Goal: Information Seeking & Learning: Learn about a topic

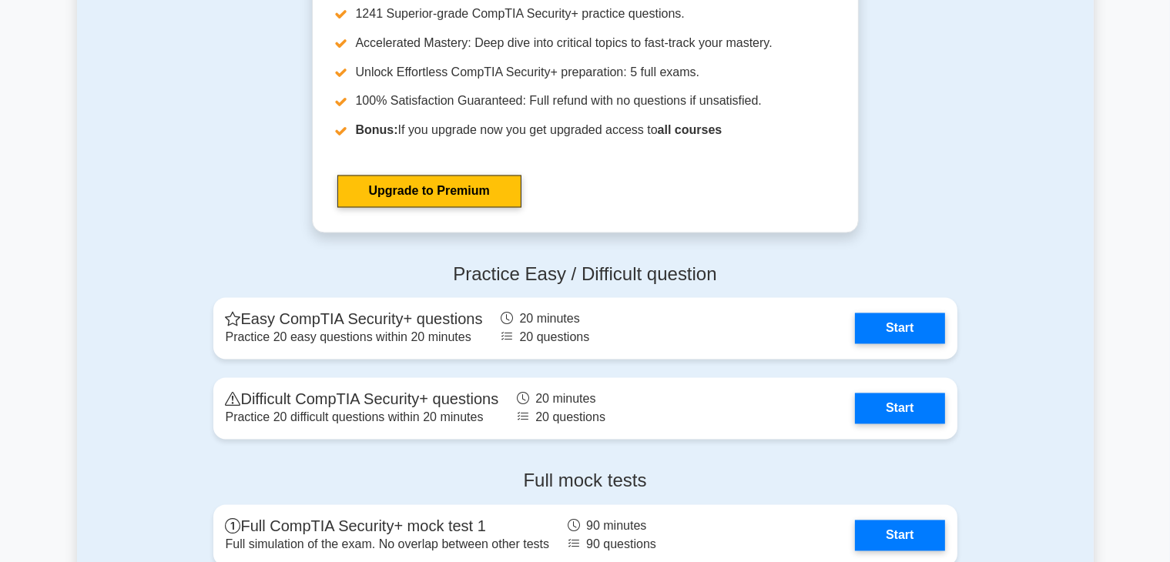
scroll to position [2851, 0]
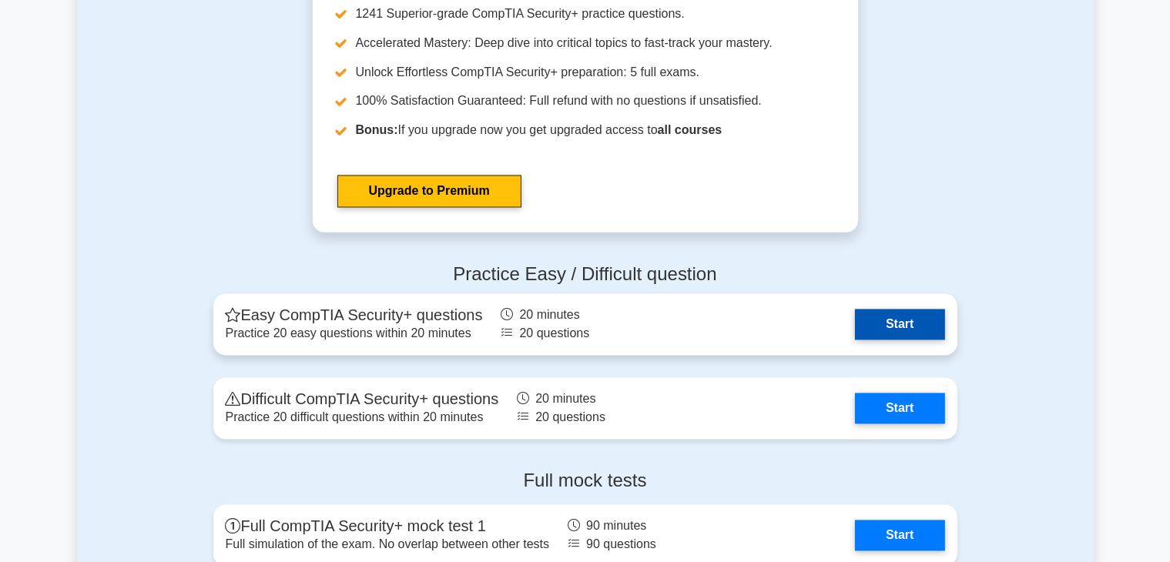
click at [929, 310] on link "Start" at bounding box center [899, 325] width 89 height 31
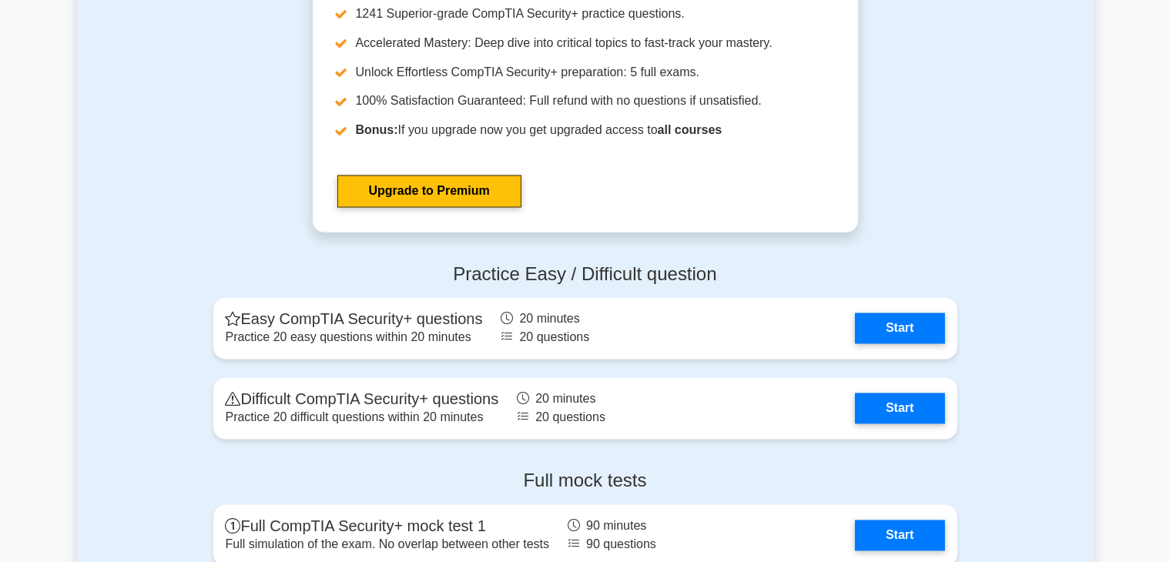
scroll to position [2953, 0]
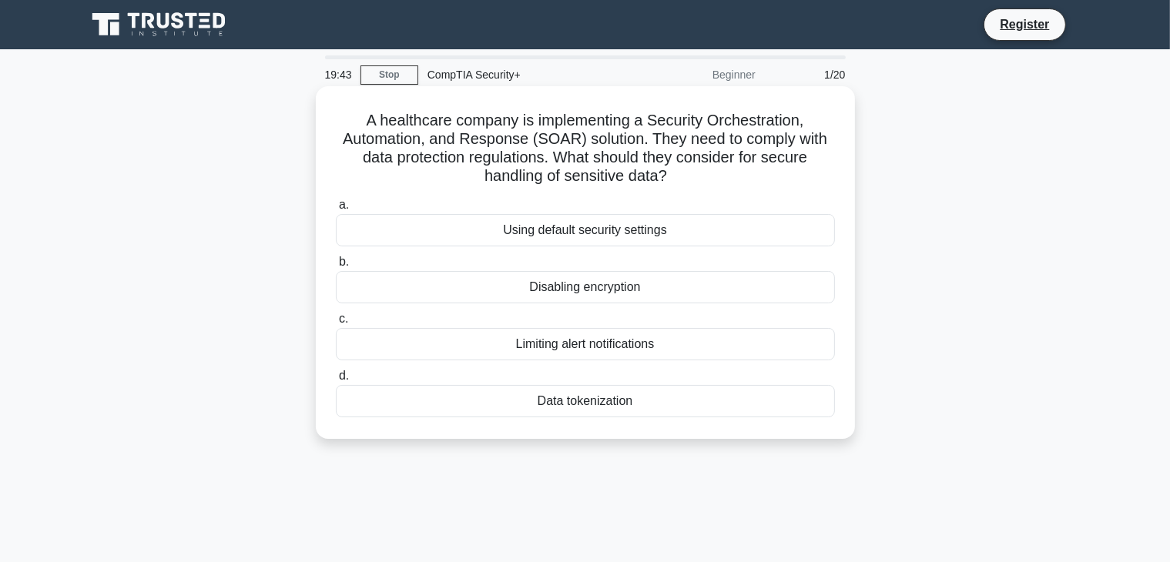
click at [567, 405] on div "Data tokenization" at bounding box center [585, 401] width 499 height 32
click at [336, 381] on input "d. Data tokenization" at bounding box center [336, 376] width 0 height 10
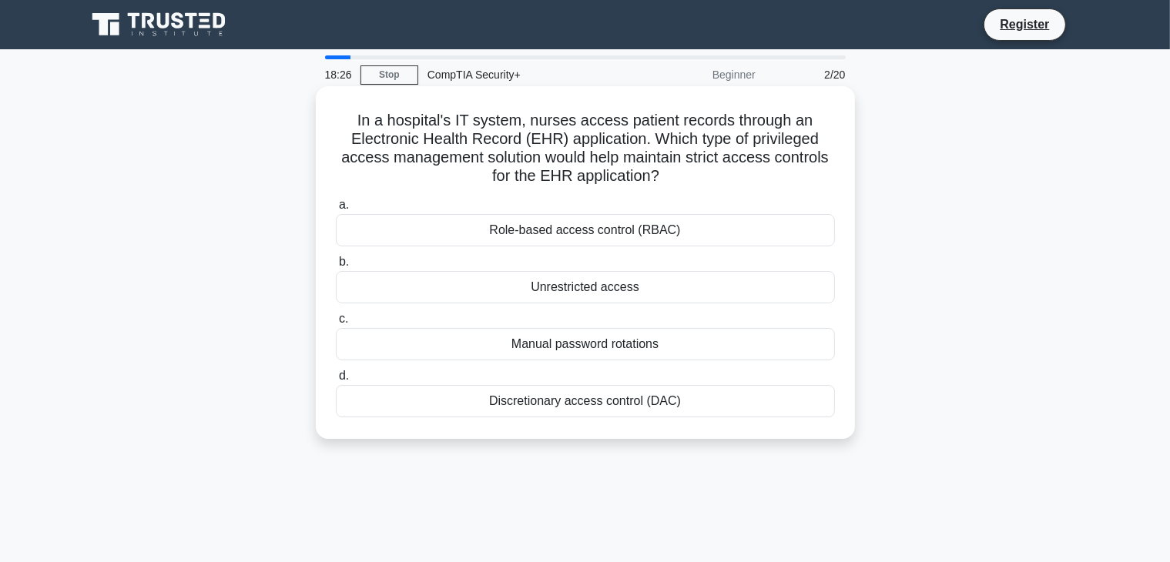
click at [634, 227] on div "Role-based access control (RBAC)" at bounding box center [585, 230] width 499 height 32
click at [336, 210] on input "a. Role-based access control (RBAC)" at bounding box center [336, 205] width 0 height 10
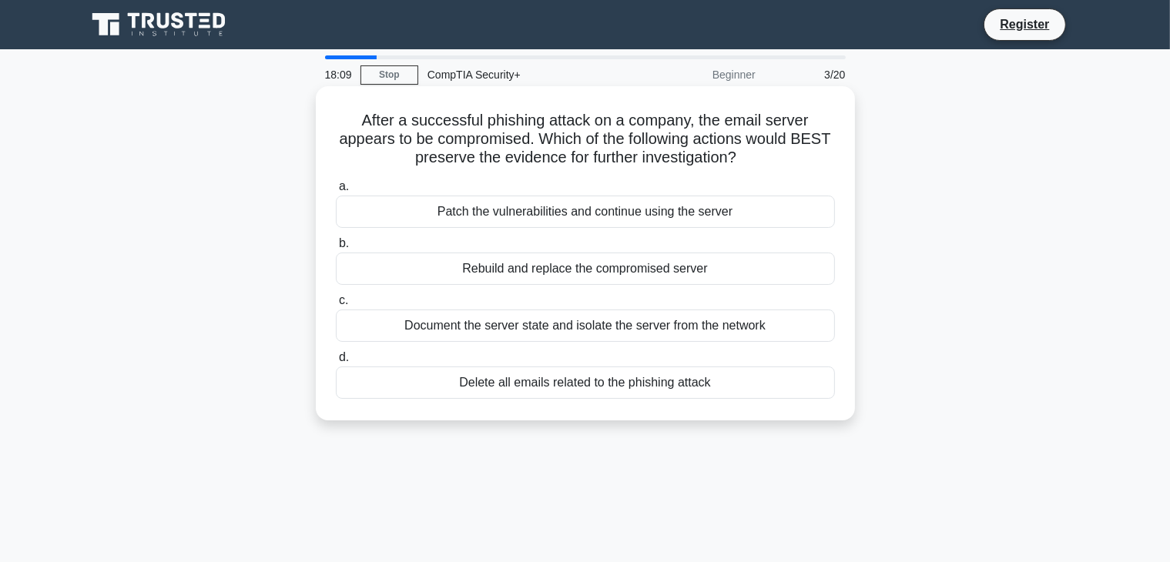
click at [646, 328] on div "Document the server state and isolate the server from the network" at bounding box center [585, 326] width 499 height 32
click at [336, 306] on input "c. Document the server state and isolate the server from the network" at bounding box center [336, 301] width 0 height 10
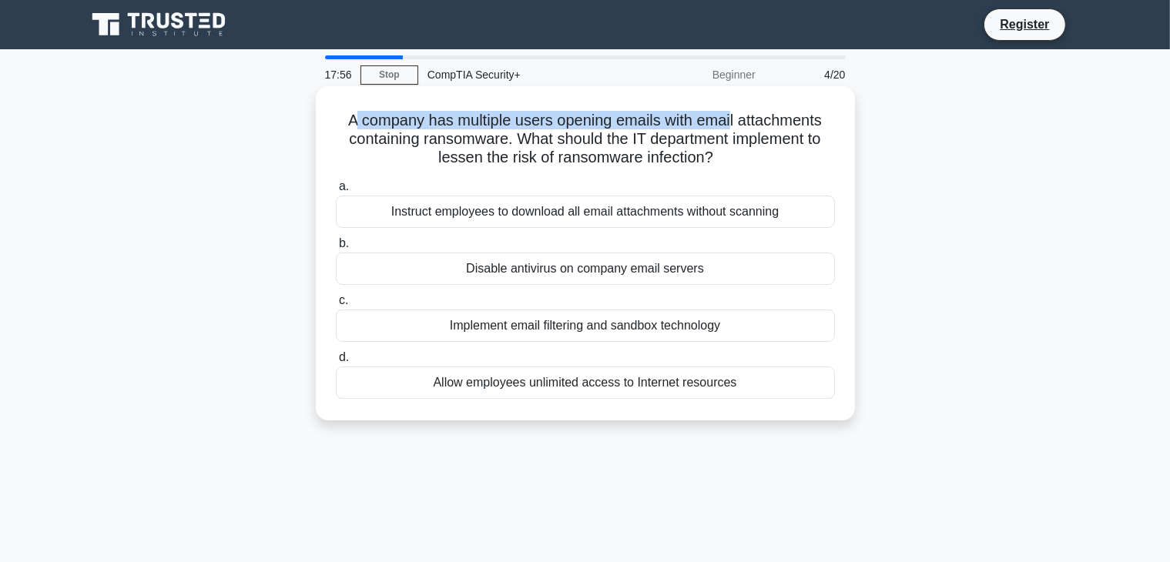
drag, startPoint x: 364, startPoint y: 119, endPoint x: 734, endPoint y: 125, distance: 369.9
click at [734, 125] on h5 "A company has multiple users opening emails with email attachments containing r…" at bounding box center [585, 139] width 502 height 57
drag, startPoint x: 360, startPoint y: 114, endPoint x: 502, endPoint y: 135, distance: 144.1
click at [502, 135] on div "A company has multiple users opening emails with email attachments containing r…" at bounding box center [585, 253] width 527 height 322
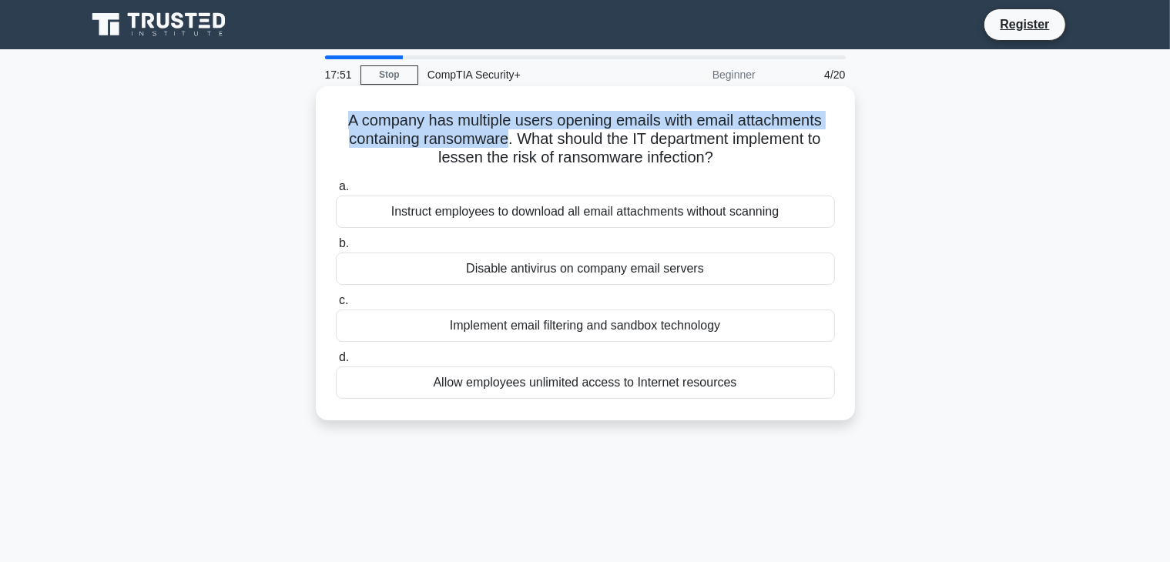
click at [502, 135] on h5 "A company has multiple users opening emails with email attachments containing r…" at bounding box center [585, 139] width 502 height 57
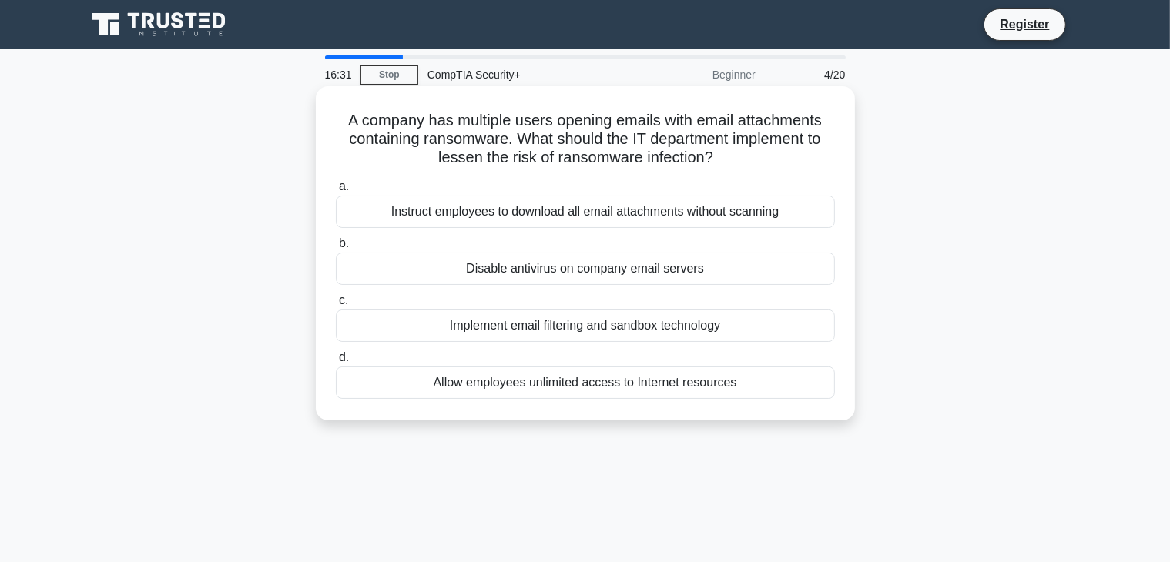
click at [643, 327] on div "Implement email filtering and sandbox technology" at bounding box center [585, 326] width 499 height 32
click at [336, 306] on input "c. Implement email filtering and sandbox technology" at bounding box center [336, 301] width 0 height 10
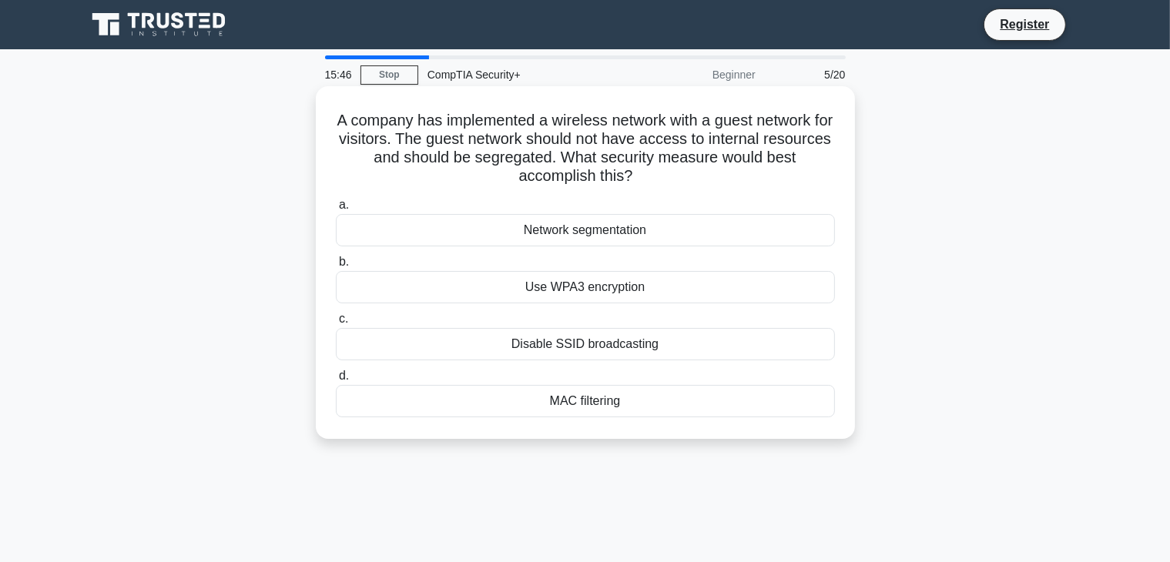
click at [596, 236] on div "Network segmentation" at bounding box center [585, 230] width 499 height 32
click at [336, 210] on input "a. Network segmentation" at bounding box center [336, 205] width 0 height 10
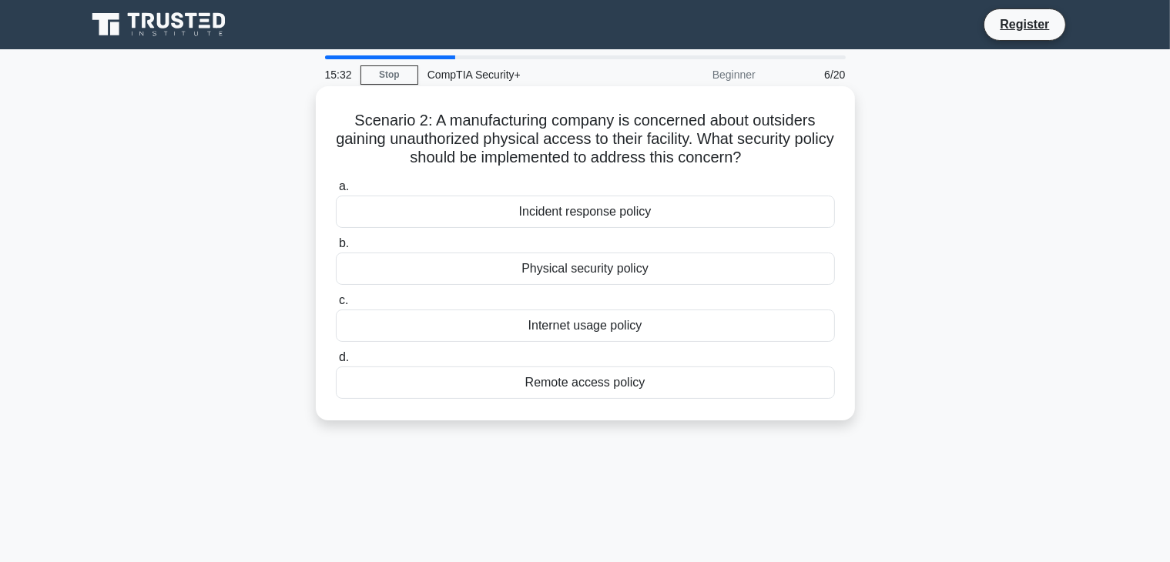
click at [576, 271] on div "Physical security policy" at bounding box center [585, 269] width 499 height 32
click at [336, 249] on input "b. Physical security policy" at bounding box center [336, 244] width 0 height 10
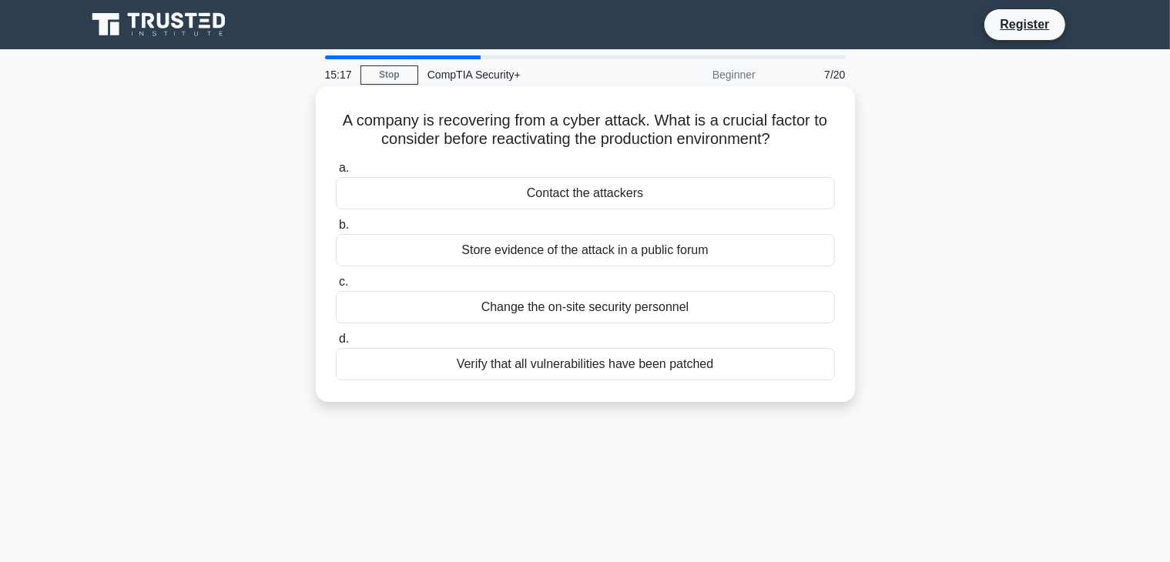
click at [623, 361] on div "Verify that all vulnerabilities have been patched" at bounding box center [585, 364] width 499 height 32
click at [336, 344] on input "d. Verify that all vulnerabilities have been patched" at bounding box center [336, 339] width 0 height 10
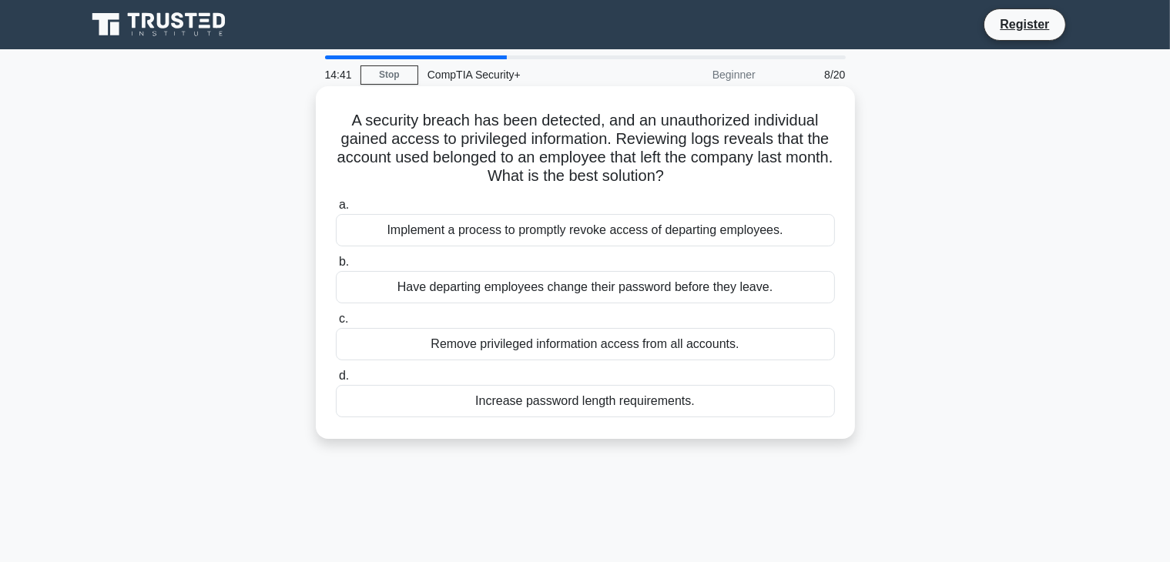
click at [566, 240] on div "Implement a process to promptly revoke access of departing employees." at bounding box center [585, 230] width 499 height 32
click at [336, 210] on input "a. Implement a process to promptly revoke access of departing employees." at bounding box center [336, 205] width 0 height 10
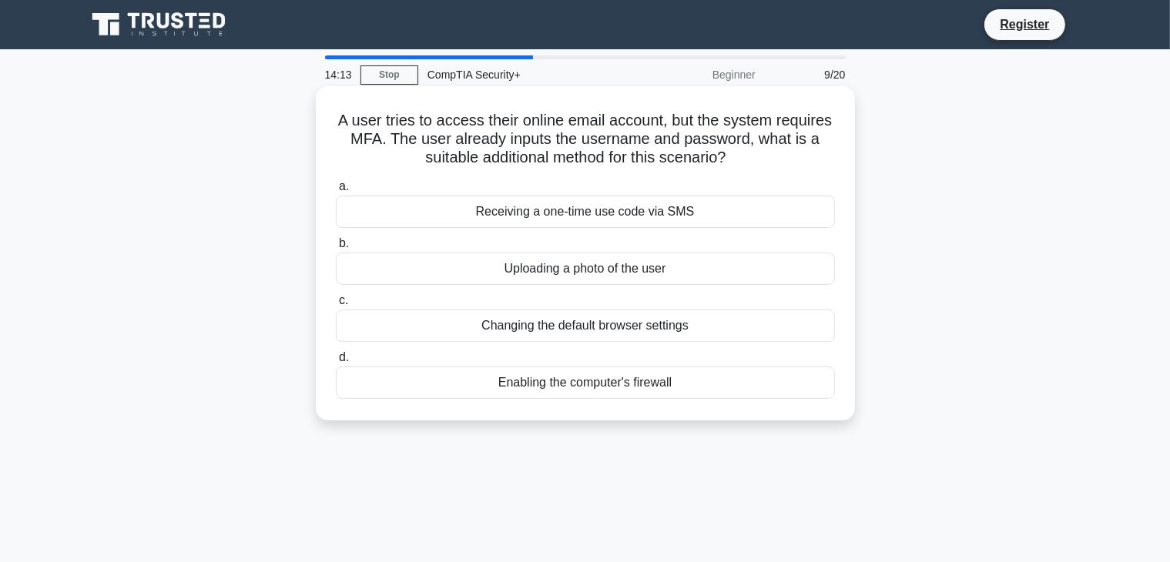
drag, startPoint x: 367, startPoint y: 123, endPoint x: 773, endPoint y: 158, distance: 407.6
click at [773, 158] on h5 "A user tries to access their online email account, but the system requires MFA.…" at bounding box center [585, 139] width 502 height 57
click at [745, 158] on icon ".spinner_0XTQ{transform-origin:center;animation:spinner_y6GP .75s linear infini…" at bounding box center [736, 158] width 18 height 18
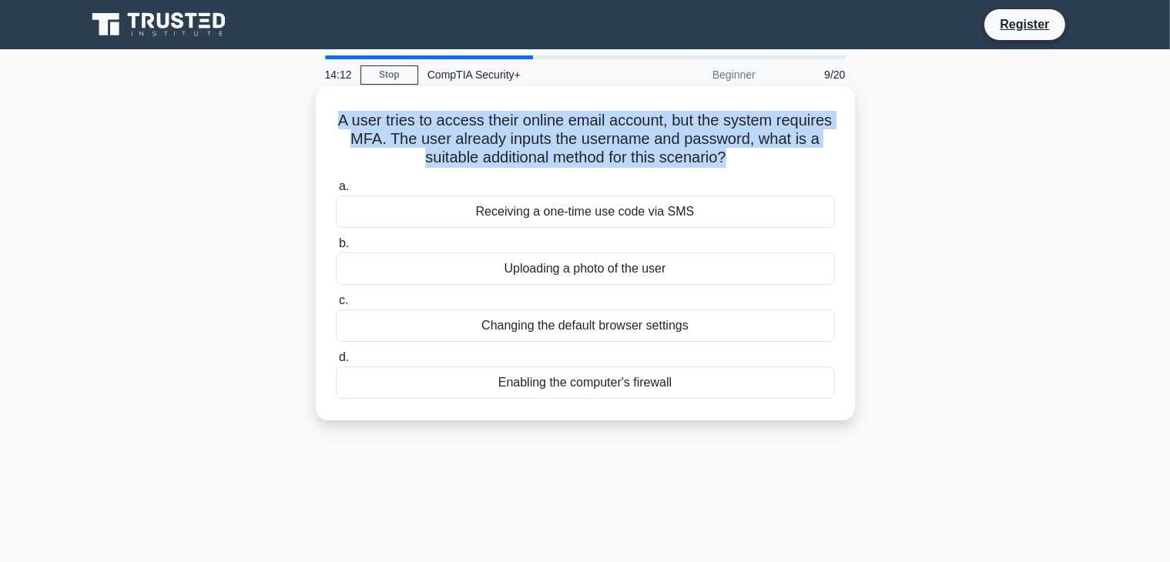
drag, startPoint x: 773, startPoint y: 158, endPoint x: 364, endPoint y: 128, distance: 409.5
click at [364, 128] on h5 "A user tries to access their online email account, but the system requires MFA.…" at bounding box center [585, 139] width 502 height 57
drag, startPoint x: 364, startPoint y: 128, endPoint x: 756, endPoint y: 164, distance: 393.1
click at [756, 164] on h5 "A user tries to access their online email account, but the system requires MFA.…" at bounding box center [585, 139] width 502 height 57
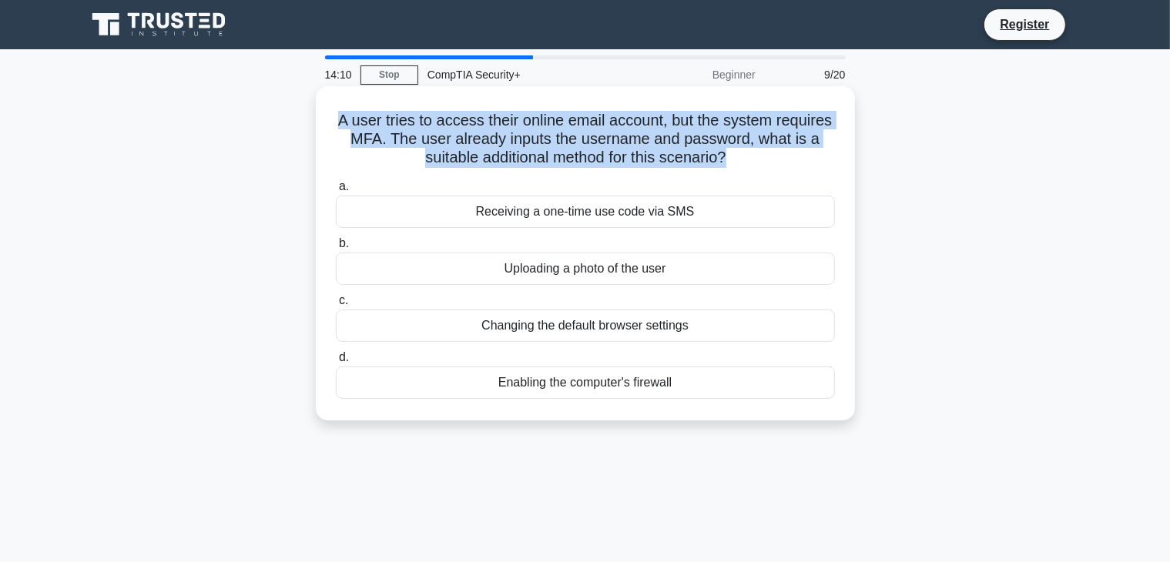
click at [756, 164] on h5 "A user tries to access their online email account, but the system requires MFA.…" at bounding box center [585, 139] width 502 height 57
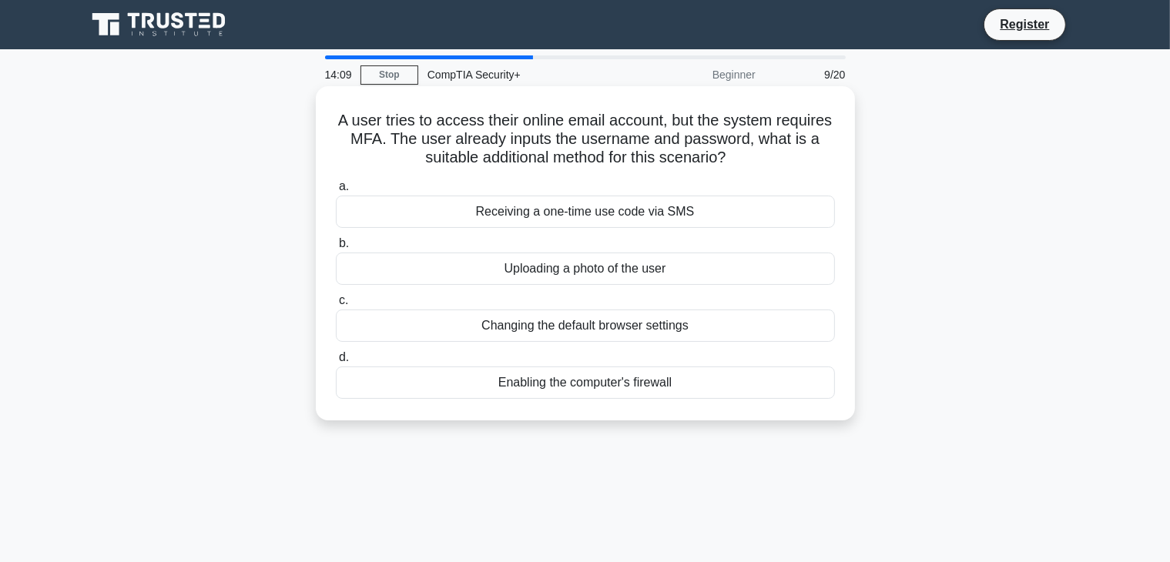
drag, startPoint x: 767, startPoint y: 162, endPoint x: 329, endPoint y: 90, distance: 444.2
click at [329, 90] on div "A user tries to access their online email account, but the system requires MFA.…" at bounding box center [585, 253] width 539 height 334
click at [434, 116] on h5 "A user tries to access their online email account, but the system requires MFA.…" at bounding box center [585, 139] width 502 height 57
drag, startPoint x: 468, startPoint y: 131, endPoint x: 819, endPoint y: 162, distance: 352.7
click at [819, 162] on h5 "A user tries to access their online email account, but the system requires MFA.…" at bounding box center [585, 139] width 502 height 57
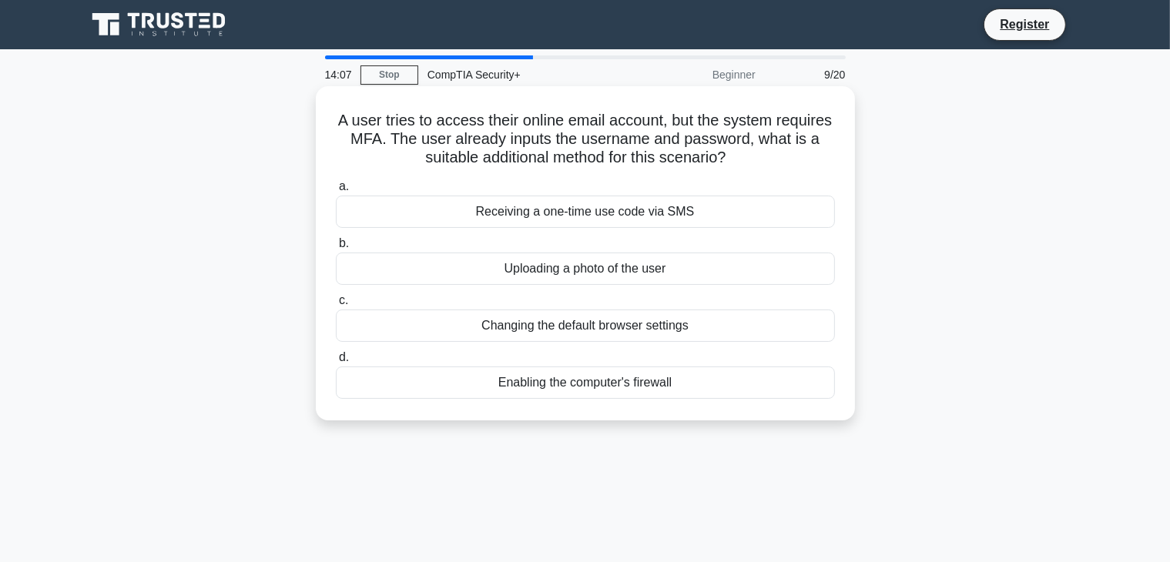
click at [818, 162] on h5 "A user tries to access their online email account, but the system requires MFA.…" at bounding box center [585, 139] width 502 height 57
drag, startPoint x: 788, startPoint y: 158, endPoint x: 355, endPoint y: 112, distance: 435.5
click at [355, 112] on h5 "A user tries to access their online email account, but the system requires MFA.…" at bounding box center [585, 139] width 502 height 57
click at [534, 139] on h5 "A user tries to access their online email account, but the system requires MFA.…" at bounding box center [585, 139] width 502 height 57
drag, startPoint x: 369, startPoint y: 115, endPoint x: 663, endPoint y: 109, distance: 293.6
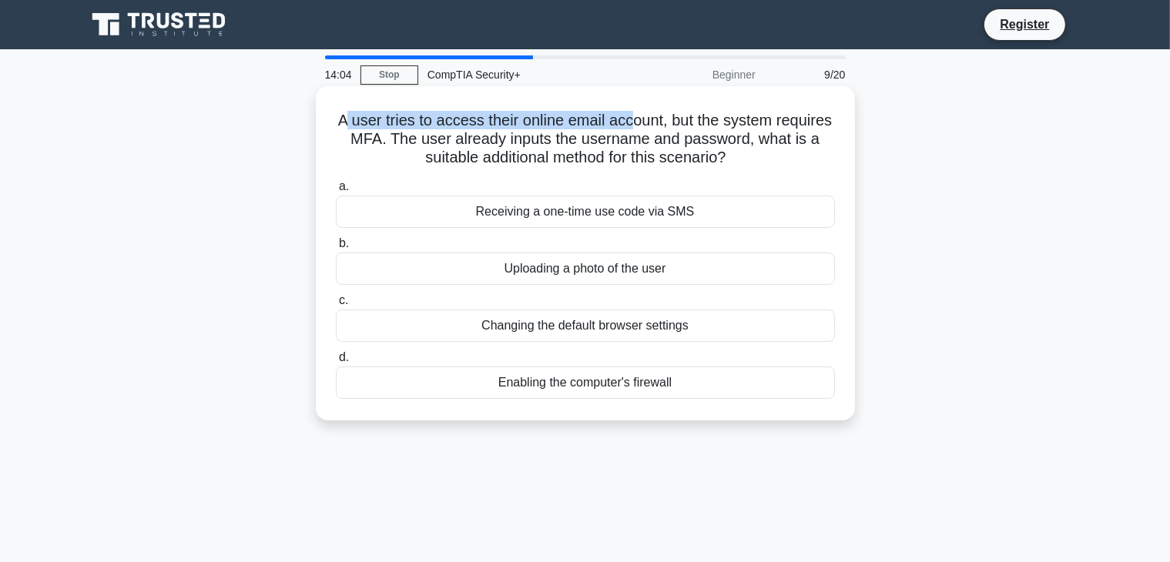
click at [663, 109] on div "A user tries to access their online email account, but the system requires MFA.…" at bounding box center [585, 253] width 527 height 322
click at [388, 114] on h5 "A user tries to access their online email account, but the system requires MFA.…" at bounding box center [585, 139] width 502 height 57
drag, startPoint x: 361, startPoint y: 118, endPoint x: 695, endPoint y: 123, distance: 334.5
click at [695, 123] on h5 "A user tries to access their online email account, but the system requires MFA.…" at bounding box center [585, 139] width 502 height 57
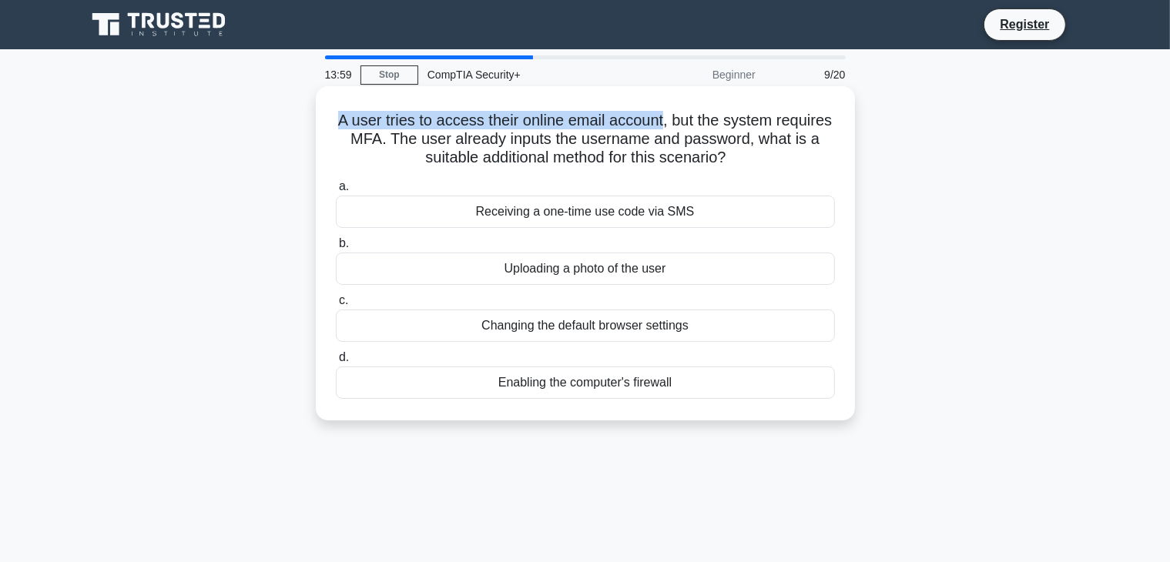
click at [695, 123] on h5 "A user tries to access their online email account, but the system requires MFA.…" at bounding box center [585, 139] width 502 height 57
click at [601, 217] on div "Receiving a one-time use code via SMS" at bounding box center [585, 212] width 499 height 32
click at [336, 192] on input "a. Receiving a one-time use code via SMS" at bounding box center [336, 187] width 0 height 10
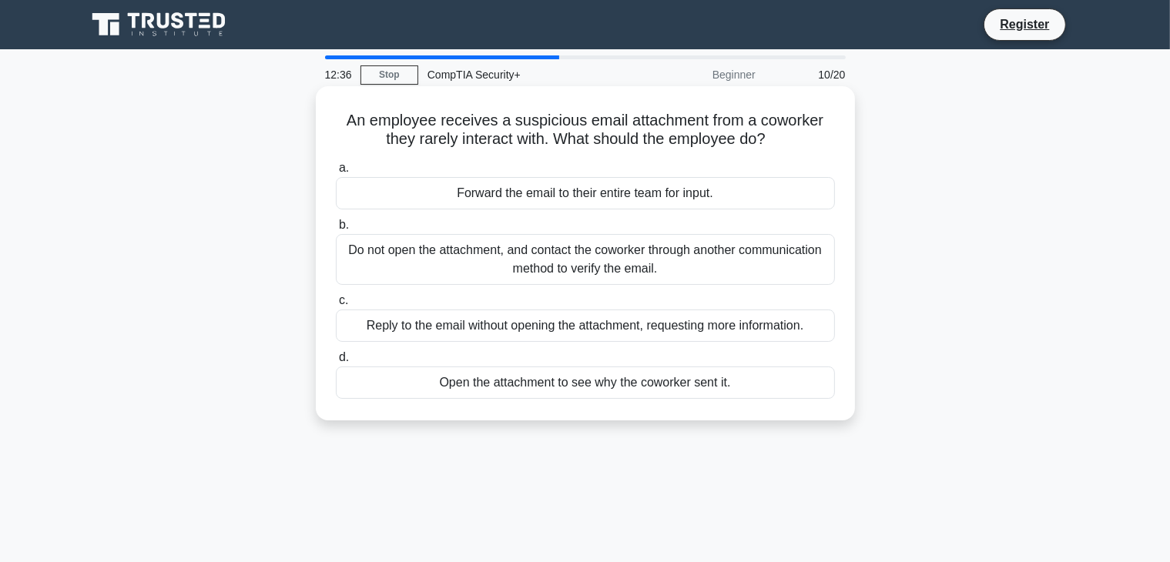
drag, startPoint x: 564, startPoint y: 278, endPoint x: 413, endPoint y: 264, distance: 151.7
click at [413, 264] on div "Do not open the attachment, and contact the coworker through another communicat…" at bounding box center [585, 259] width 499 height 51
click at [428, 232] on label "b. Do not open the attachment, and contact the coworker through another communi…" at bounding box center [585, 250] width 499 height 69
click at [336, 230] on input "b. Do not open the attachment, and contact the coworker through another communi…" at bounding box center [336, 225] width 0 height 10
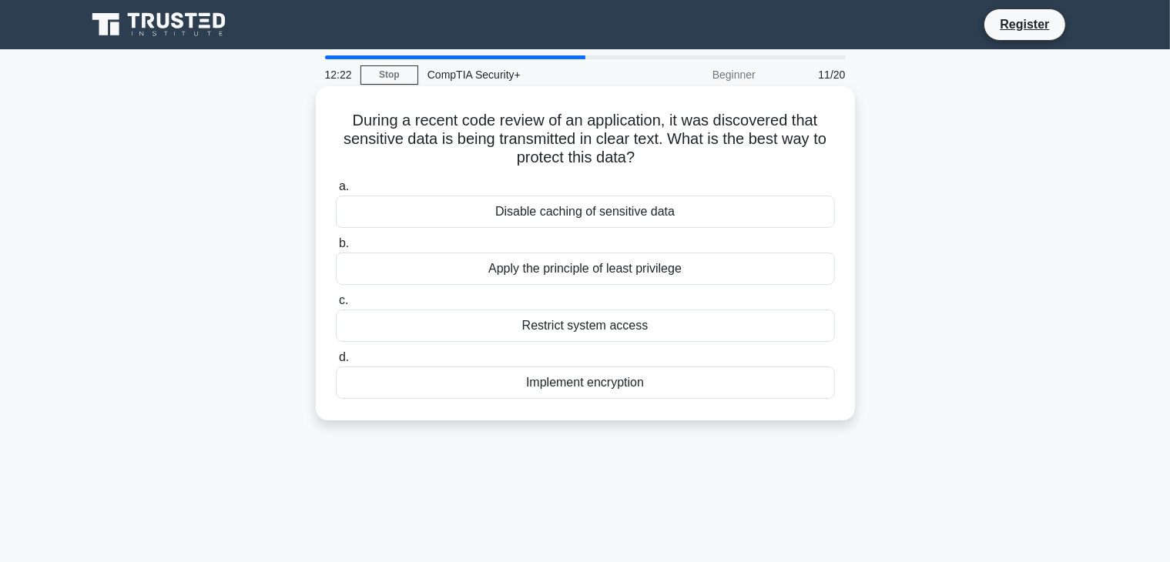
click at [646, 373] on div "Implement encryption" at bounding box center [585, 383] width 499 height 32
click at [336, 363] on input "d. Implement encryption" at bounding box center [336, 358] width 0 height 10
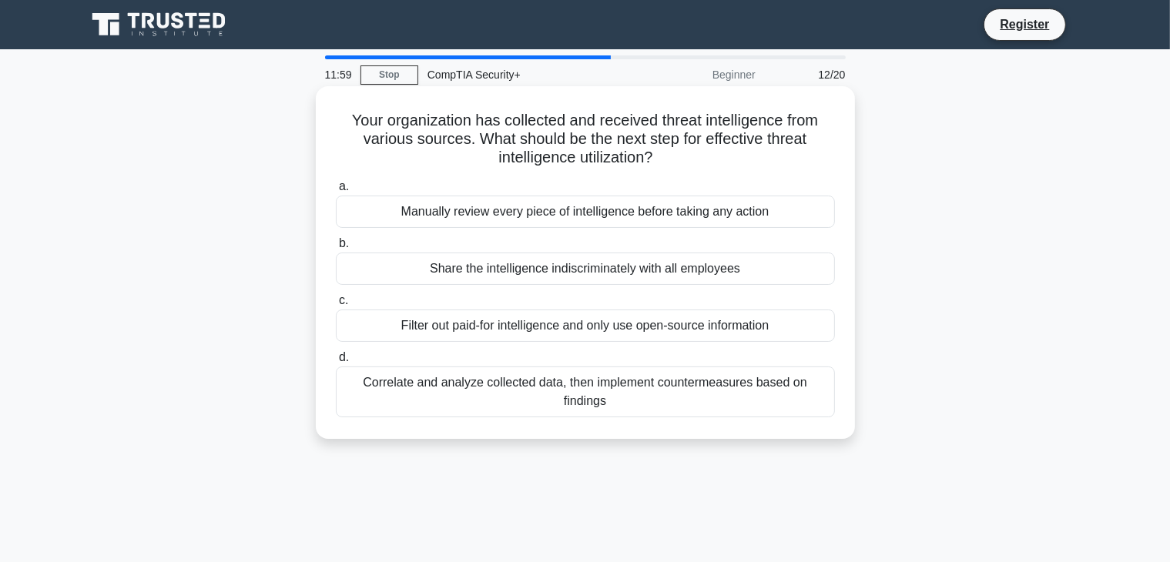
click at [697, 389] on div "Correlate and analyze collected data, then implement countermeasures based on f…" at bounding box center [585, 392] width 499 height 51
click at [621, 387] on div "Correlate and analyze collected data, then implement countermeasures based on f…" at bounding box center [585, 392] width 499 height 51
click at [336, 363] on input "d. Correlate and analyze collected data, then implement countermeasures based o…" at bounding box center [336, 358] width 0 height 10
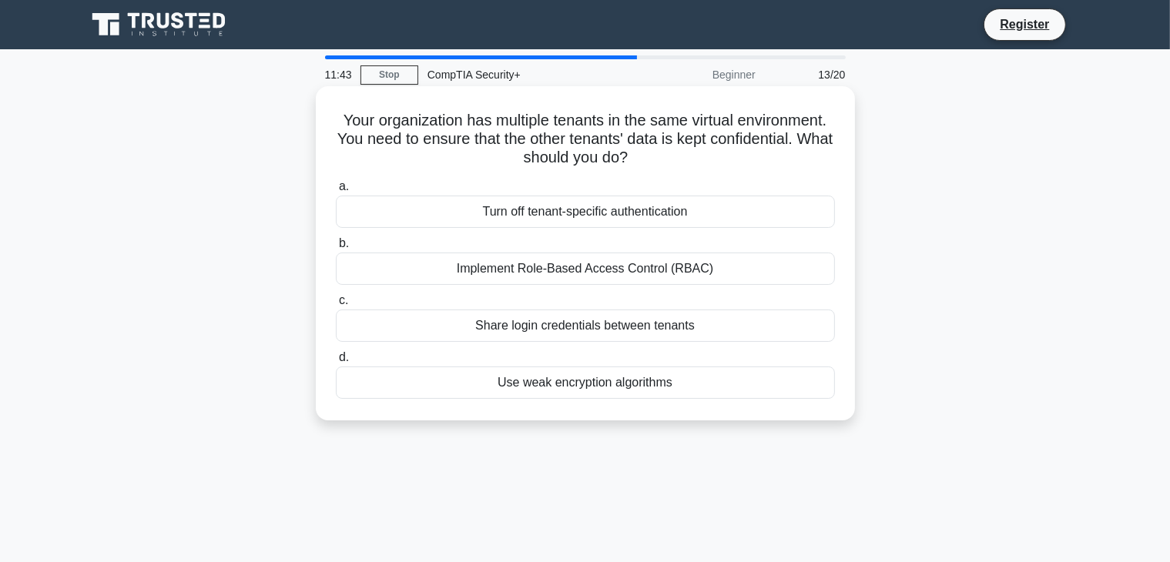
click at [598, 275] on div "Implement Role-Based Access Control (RBAC)" at bounding box center [585, 269] width 499 height 32
click at [336, 249] on input "b. Implement Role-Based Access Control (RBAC)" at bounding box center [336, 244] width 0 height 10
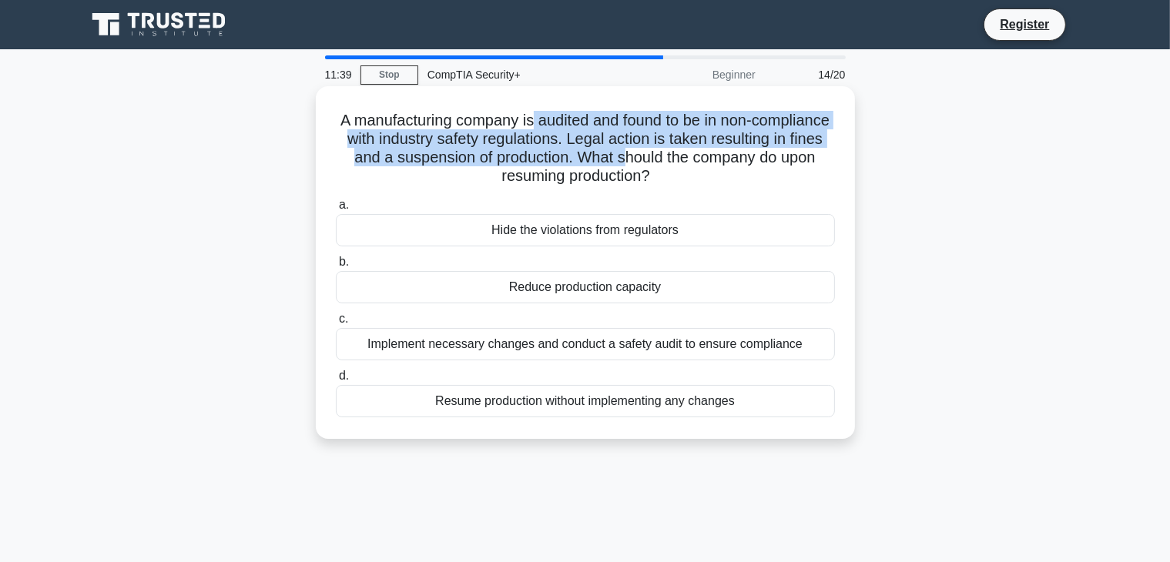
drag, startPoint x: 568, startPoint y: 111, endPoint x: 747, endPoint y: 152, distance: 184.1
click at [747, 152] on h5 "A manufacturing company is audited and found to be in non-compliance with indus…" at bounding box center [585, 149] width 502 height 76
drag, startPoint x: 373, startPoint y: 139, endPoint x: 722, endPoint y: 165, distance: 350.0
click at [722, 165] on h5 "A manufacturing company is audited and found to be in non-compliance with indus…" at bounding box center [585, 149] width 502 height 76
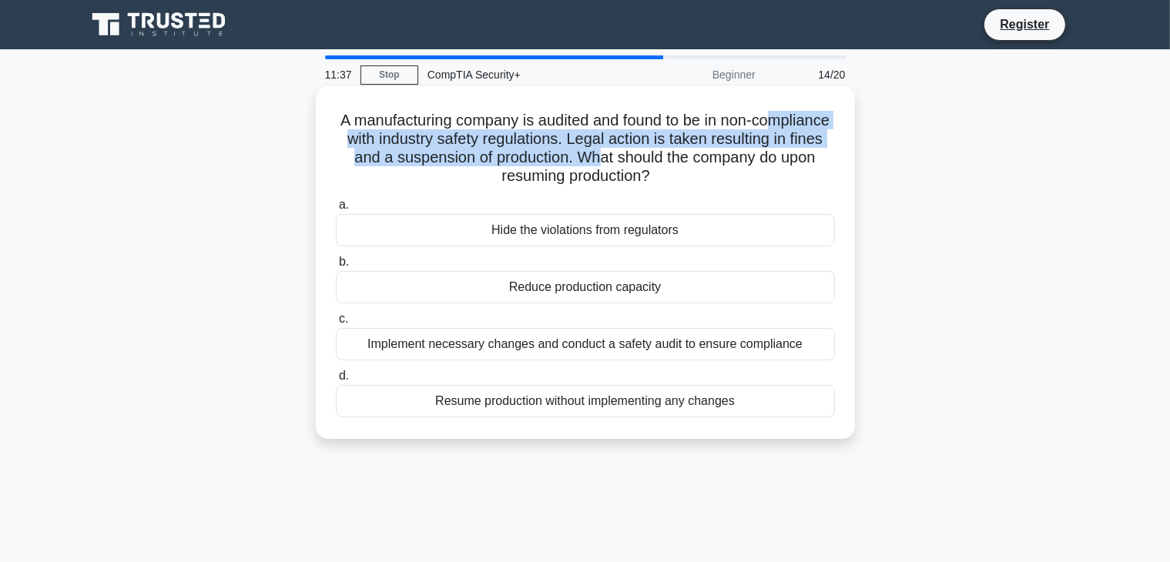
click at [669, 178] on icon ".spinner_0XTQ{transform-origin:center;animation:spinner_y6GP .75s linear infini…" at bounding box center [659, 177] width 18 height 18
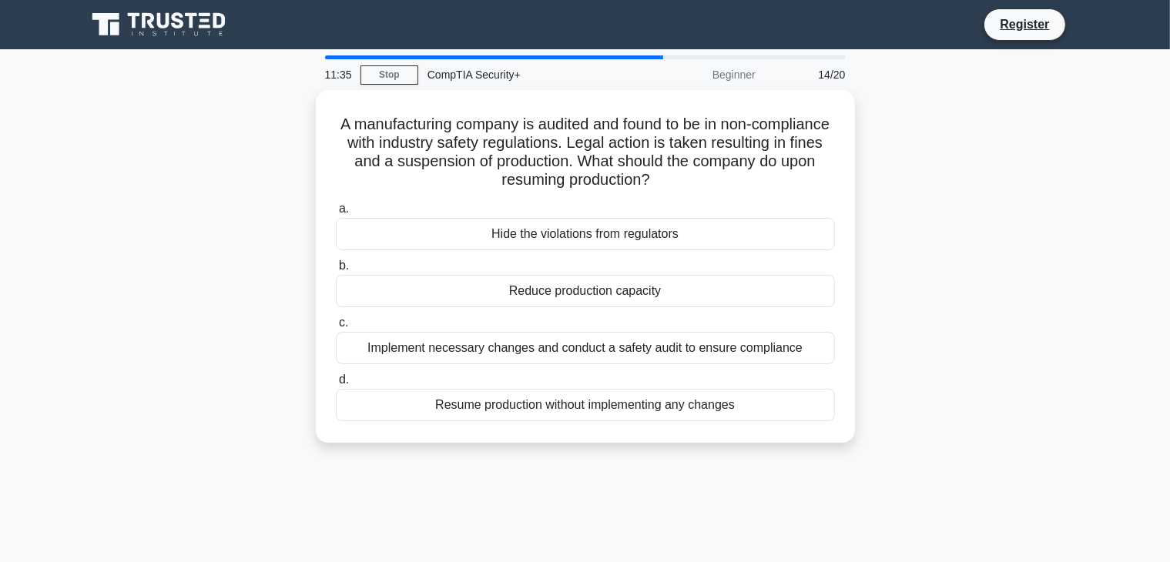
drag, startPoint x: 697, startPoint y: 176, endPoint x: 309, endPoint y: 131, distance: 391.0
click at [309, 131] on div "A manufacturing company is audited and found to be in non-compliance with indus…" at bounding box center [585, 275] width 1017 height 371
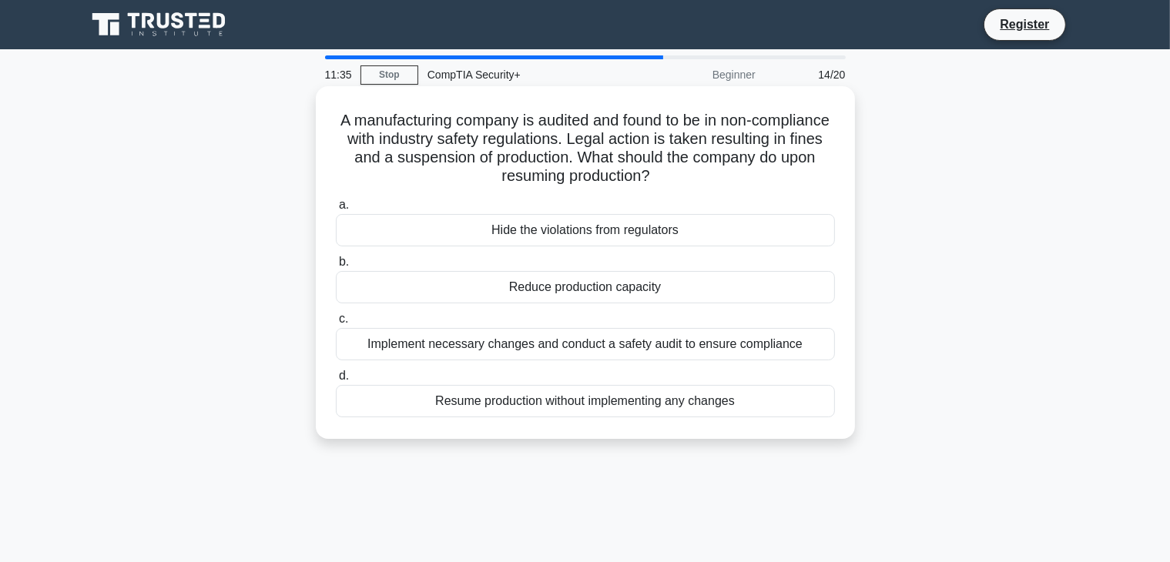
click at [389, 160] on h5 "A manufacturing company is audited and found to be in non-compliance with indus…" at bounding box center [585, 149] width 502 height 76
drag, startPoint x: 715, startPoint y: 181, endPoint x: 368, endPoint y: 121, distance: 352.7
click at [368, 121] on h5 "A manufacturing company is audited and found to be in non-compliance with indus…" at bounding box center [585, 149] width 502 height 76
click at [415, 169] on h5 "A manufacturing company is audited and found to be in non-compliance with indus…" at bounding box center [585, 149] width 502 height 76
drag, startPoint x: 673, startPoint y: 136, endPoint x: 732, endPoint y: 178, distance: 72.9
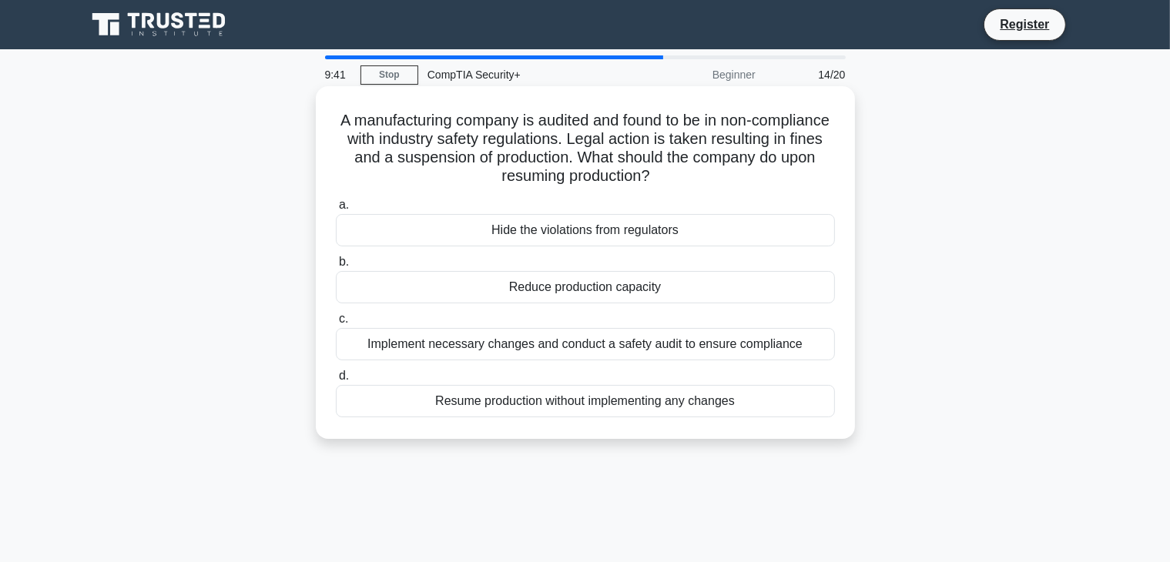
click at [732, 178] on h5 "A manufacturing company is audited and found to be in non-compliance with indus…" at bounding box center [585, 149] width 502 height 76
click at [669, 178] on icon ".spinner_0XTQ{transform-origin:center;animation:spinner_y6GP .75s linear infini…" at bounding box center [659, 177] width 18 height 18
click at [669, 176] on icon ".spinner_0XTQ{transform-origin:center;animation:spinner_y6GP .75s linear infini…" at bounding box center [659, 177] width 18 height 18
drag, startPoint x: 566, startPoint y: 175, endPoint x: 333, endPoint y: 121, distance: 239.6
click at [333, 122] on div "A manufacturing company is audited and found to be in non-compliance with indus…" at bounding box center [585, 262] width 527 height 341
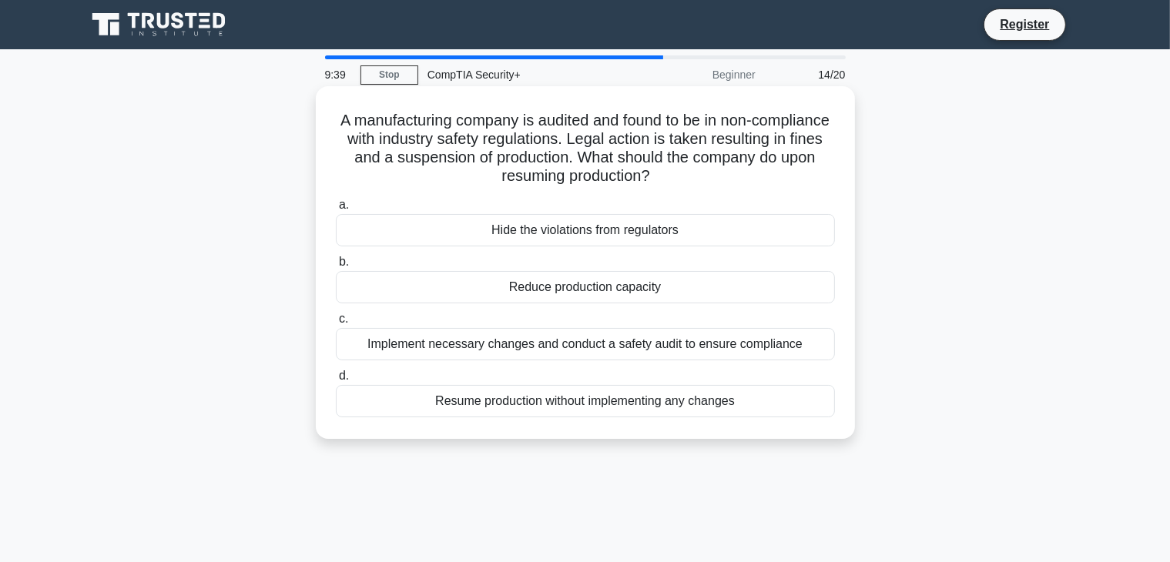
click at [333, 123] on div "A manufacturing company is audited and found to be in non-compliance with indus…" at bounding box center [585, 262] width 527 height 341
click at [339, 109] on div "A manufacturing company is audited and found to be in non-compliance with indus…" at bounding box center [585, 262] width 527 height 341
click at [344, 110] on div "A manufacturing company is audited and found to be in non-compliance with indus…" at bounding box center [585, 262] width 527 height 341
click at [358, 130] on h5 "A manufacturing company is audited and found to be in non-compliance with indus…" at bounding box center [585, 149] width 502 height 76
drag, startPoint x: 366, startPoint y: 123, endPoint x: 817, endPoint y: 179, distance: 454.3
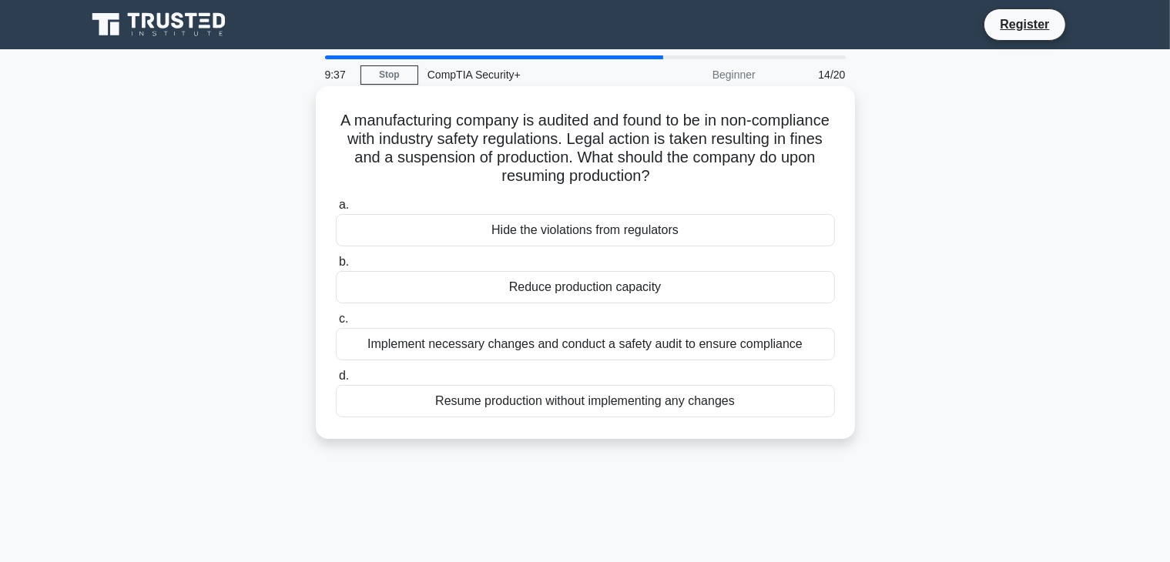
click at [817, 179] on h5 "A manufacturing company is audited and found to be in non-compliance with indus…" at bounding box center [585, 149] width 502 height 76
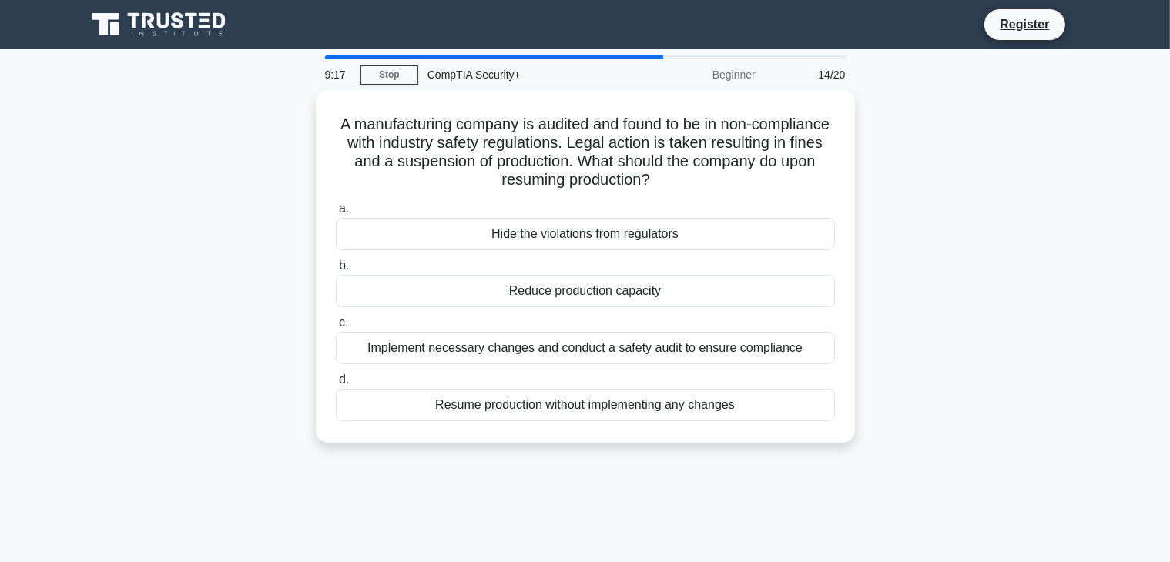
click at [248, 160] on div "A manufacturing company is audited and found to be in non-compliance with indus…" at bounding box center [585, 275] width 1017 height 371
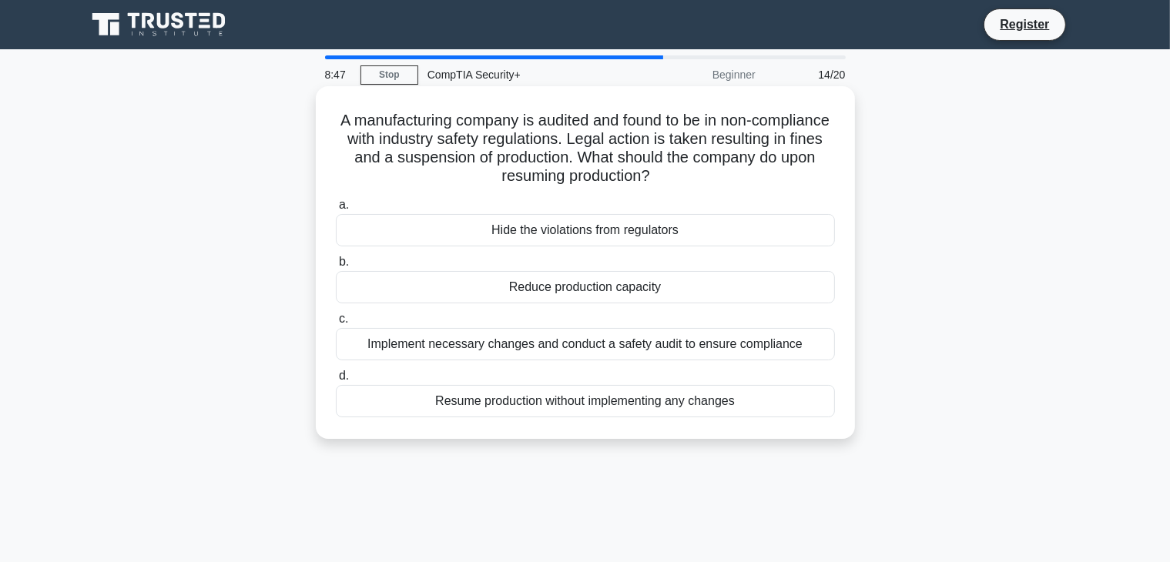
click at [673, 348] on div "Implement necessary changes and conduct a safety audit to ensure compliance" at bounding box center [585, 344] width 499 height 32
click at [336, 324] on input "c. Implement necessary changes and conduct a safety audit to ensure compliance" at bounding box center [336, 319] width 0 height 10
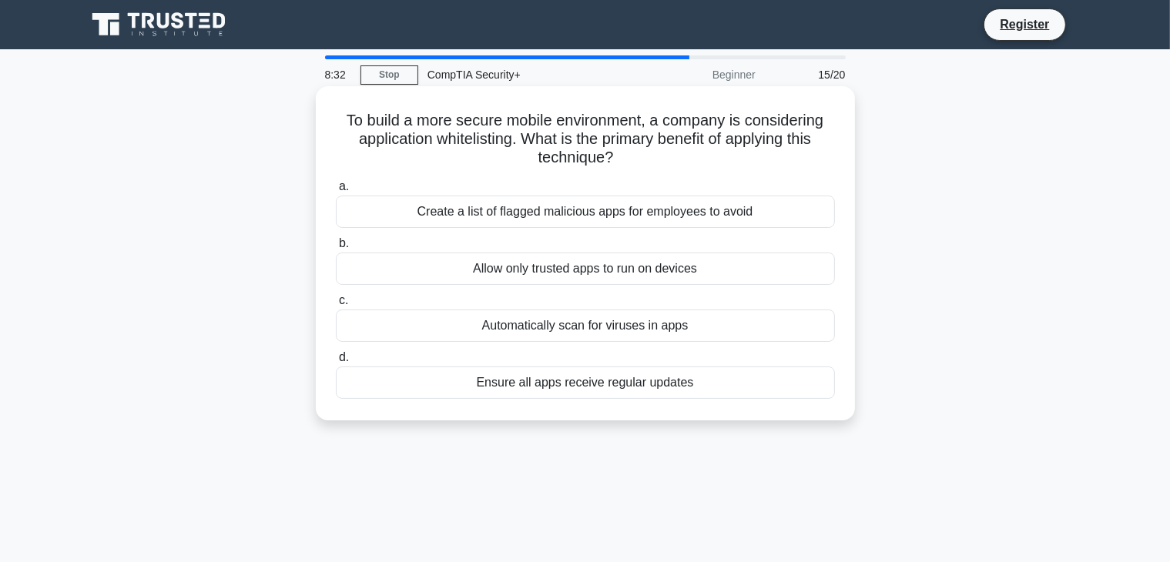
click at [601, 270] on div "Allow only trusted apps to run on devices" at bounding box center [585, 269] width 499 height 32
click at [336, 249] on input "b. Allow only trusted apps to run on devices" at bounding box center [336, 244] width 0 height 10
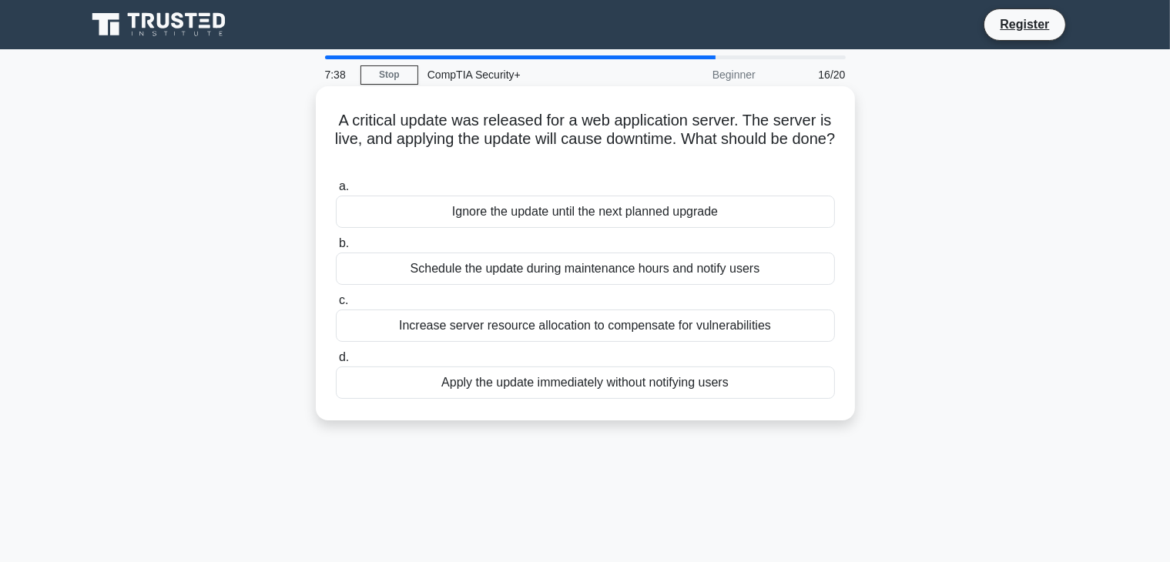
click at [643, 277] on div "Schedule the update during maintenance hours and notify users" at bounding box center [585, 269] width 499 height 32
click at [336, 249] on input "b. Schedule the update during maintenance hours and notify users" at bounding box center [336, 244] width 0 height 10
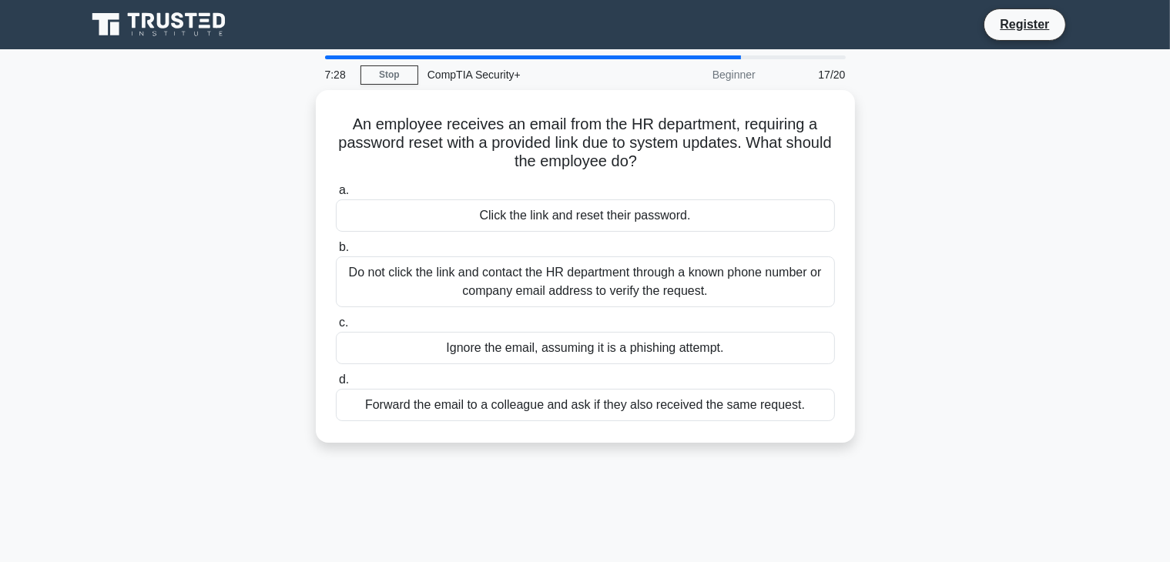
click at [188, 191] on div "An employee receives an email from the HR department, requiring a password rese…" at bounding box center [585, 275] width 1017 height 371
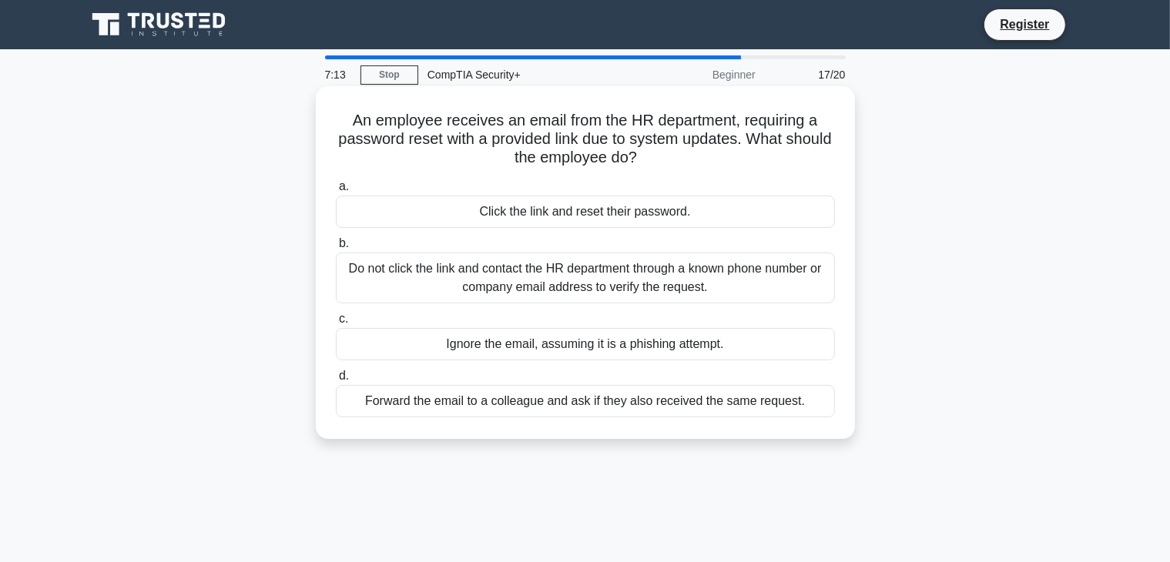
drag, startPoint x: 399, startPoint y: 124, endPoint x: 772, endPoint y: 164, distance: 375.1
click at [772, 164] on h5 "An employee receives an email from the HR department, requiring a password rese…" at bounding box center [585, 139] width 502 height 57
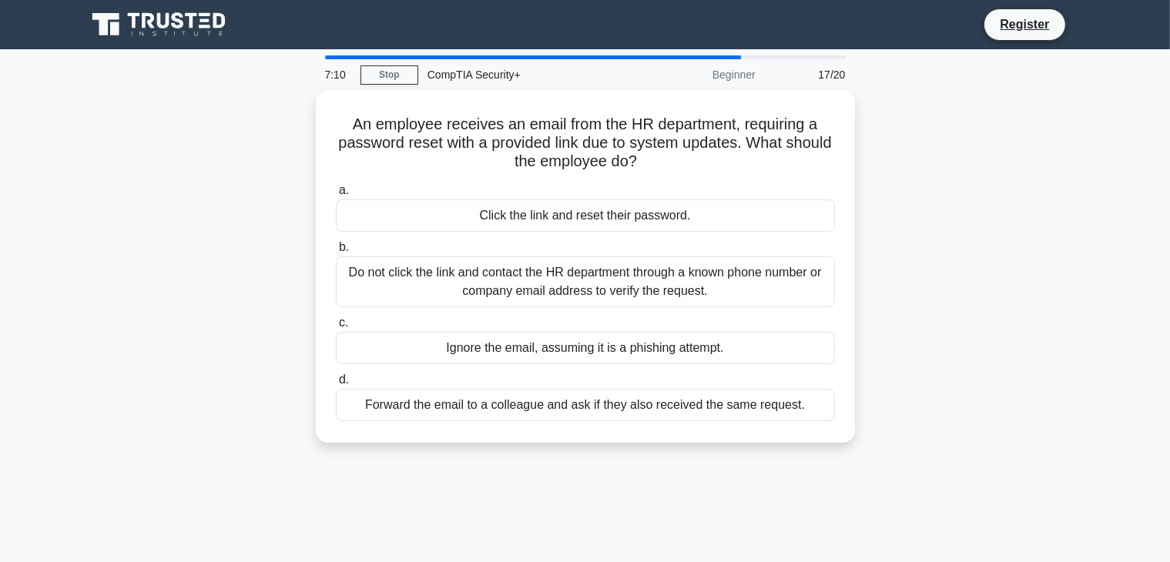
drag, startPoint x: 646, startPoint y: 157, endPoint x: 265, endPoint y: 93, distance: 386.7
click at [265, 93] on div "An employee receives an email from the HR department, requiring a password rese…" at bounding box center [585, 275] width 1017 height 371
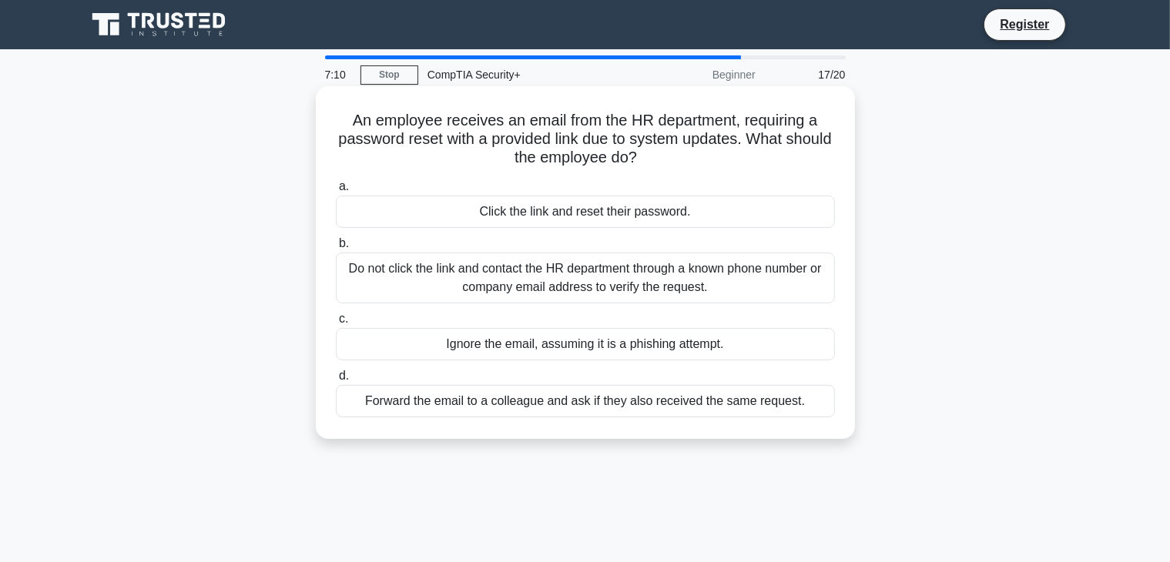
click at [421, 139] on h5 "An employee receives an email from the HR department, requiring a password rese…" at bounding box center [585, 139] width 502 height 57
drag, startPoint x: 345, startPoint y: 118, endPoint x: 730, endPoint y: 161, distance: 386.9
click at [730, 161] on h5 "An employee receives an email from the HR department, requiring a password rese…" at bounding box center [585, 139] width 502 height 57
drag, startPoint x: 709, startPoint y: 158, endPoint x: 341, endPoint y: 112, distance: 371.2
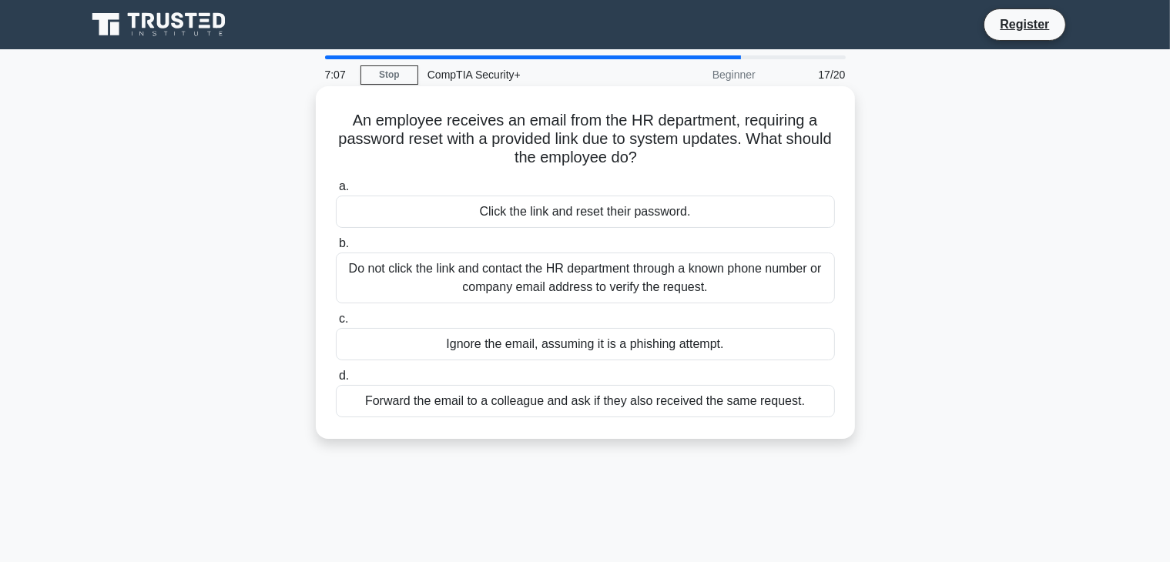
click at [341, 112] on h5 "An employee receives an email from the HR department, requiring a password rese…" at bounding box center [585, 139] width 502 height 57
click at [577, 164] on h5 "An employee receives an email from the HR department, requiring a password rese…" at bounding box center [585, 139] width 502 height 57
drag, startPoint x: 667, startPoint y: 158, endPoint x: 315, endPoint y: 119, distance: 354.3
click at [316, 119] on div "An employee receives an email from the HR department, requiring a password rese…" at bounding box center [585, 262] width 539 height 353
click at [334, 121] on div "An employee receives an email from the HR department, requiring a password rese…" at bounding box center [585, 262] width 527 height 341
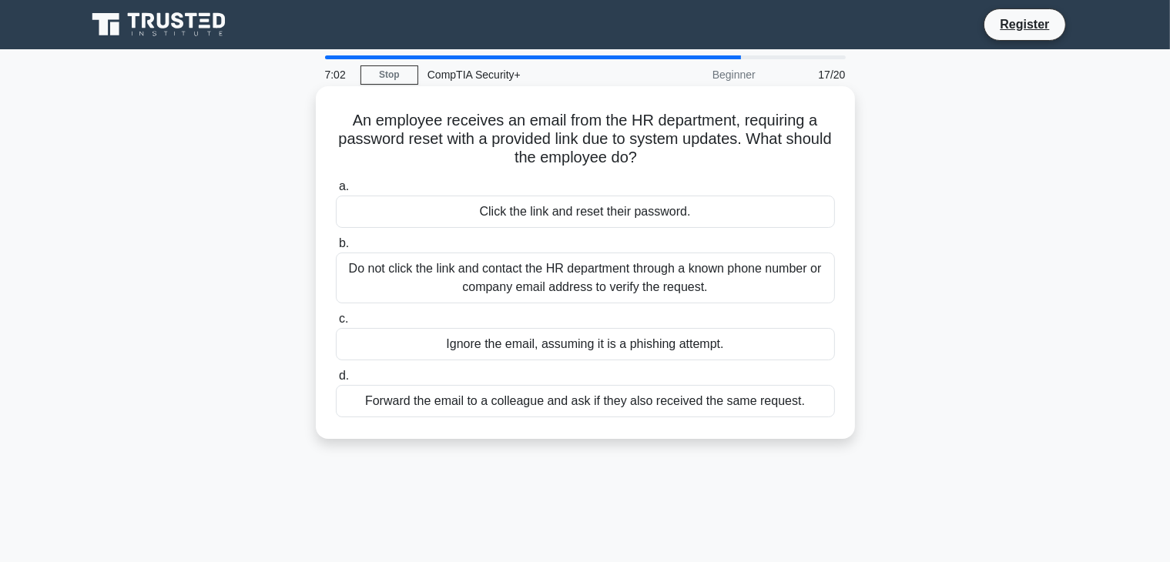
click at [344, 125] on h5 "An employee receives an email from the HR department, requiring a password rese…" at bounding box center [585, 139] width 502 height 57
drag, startPoint x: 349, startPoint y: 124, endPoint x: 746, endPoint y: 160, distance: 398.5
click at [746, 160] on h5 "An employee receives an email from the HR department, requiring a password rese…" at bounding box center [585, 139] width 502 height 57
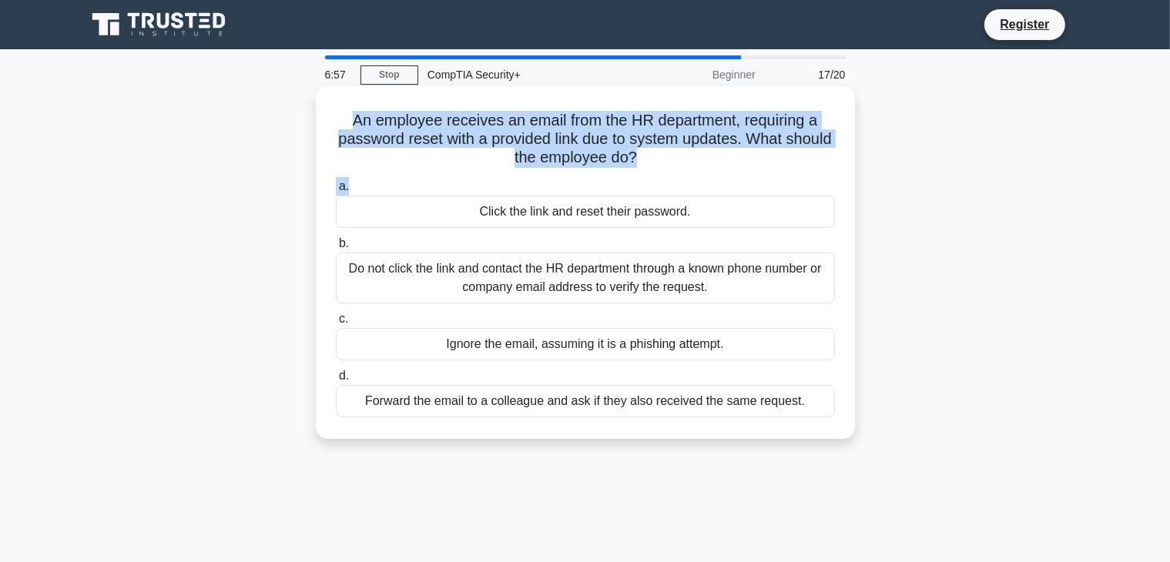
drag, startPoint x: 358, startPoint y: 123, endPoint x: 680, endPoint y: 174, distance: 326.2
click at [680, 174] on div "An employee receives an email from the HR department, requiring a password rese…" at bounding box center [585, 262] width 527 height 341
click at [679, 173] on div "An employee receives an email from the HR department, requiring a password rese…" at bounding box center [585, 262] width 527 height 341
drag, startPoint x: 679, startPoint y: 165, endPoint x: 338, endPoint y: 100, distance: 346.7
click at [338, 100] on div "An employee receives an email from the HR department, requiring a password rese…" at bounding box center [585, 262] width 527 height 341
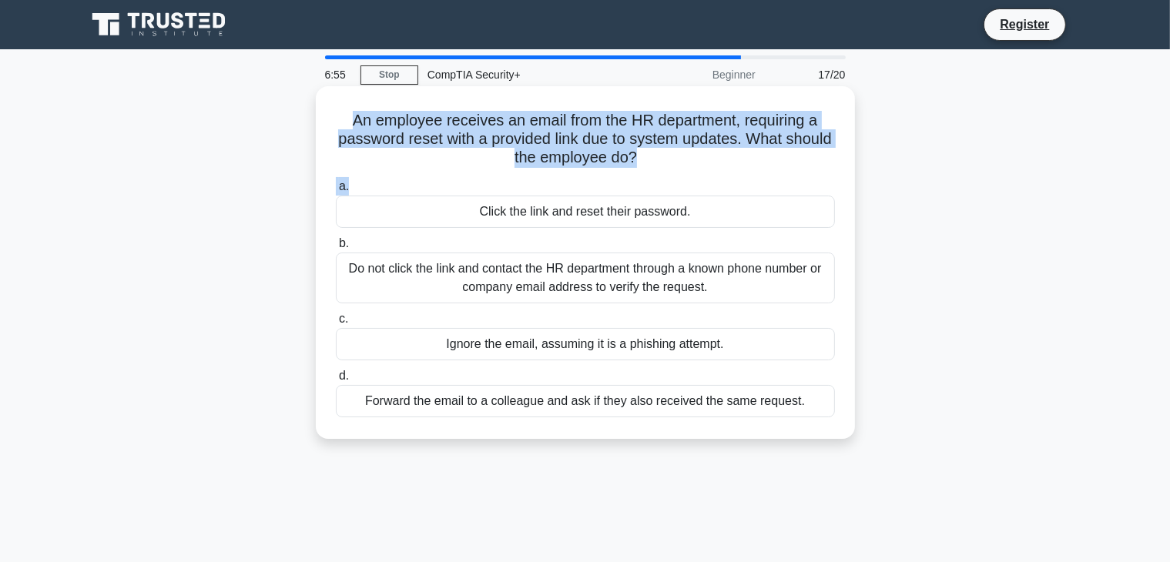
click at [370, 106] on div "An employee receives an email from the HR department, requiring a password rese…" at bounding box center [585, 262] width 527 height 341
drag, startPoint x: 351, startPoint y: 119, endPoint x: 730, endPoint y: 159, distance: 381.2
click at [730, 159] on h5 "An employee receives an email from the HR department, requiring a password rese…" at bounding box center [585, 139] width 502 height 57
click at [732, 156] on h5 "An employee receives an email from the HR department, requiring a password rese…" at bounding box center [585, 139] width 502 height 57
drag, startPoint x: 711, startPoint y: 155, endPoint x: 324, endPoint y: 120, distance: 389.1
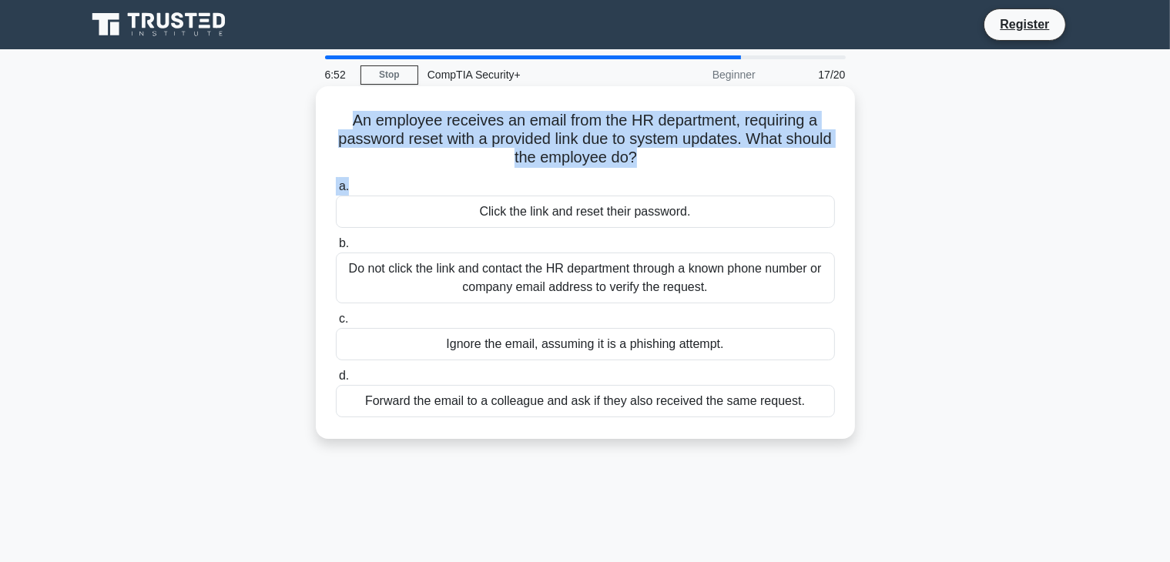
click at [322, 122] on div "An employee receives an email from the HR department, requiring a password rese…" at bounding box center [585, 262] width 527 height 341
click at [327, 119] on div "An employee receives an email from the HR department, requiring a password rese…" at bounding box center [585, 262] width 527 height 341
drag, startPoint x: 336, startPoint y: 116, endPoint x: 792, endPoint y: 166, distance: 458.9
click at [792, 166] on h5 "An employee receives an email from the HR department, requiring a password rese…" at bounding box center [585, 139] width 502 height 57
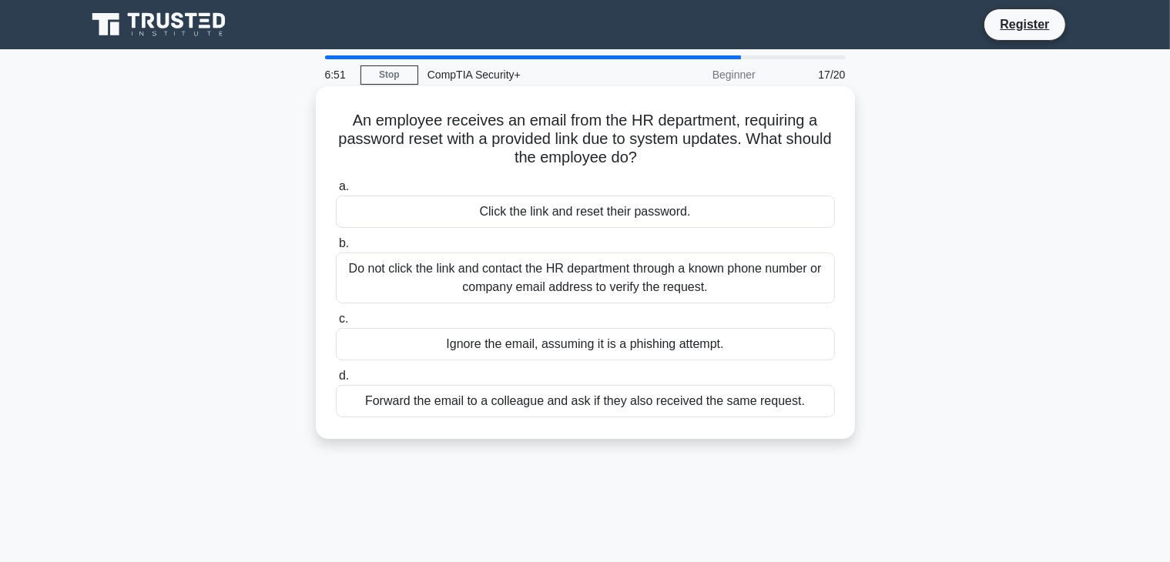
click at [794, 165] on h5 "An employee receives an email from the HR department, requiring a password rese…" at bounding box center [585, 139] width 502 height 57
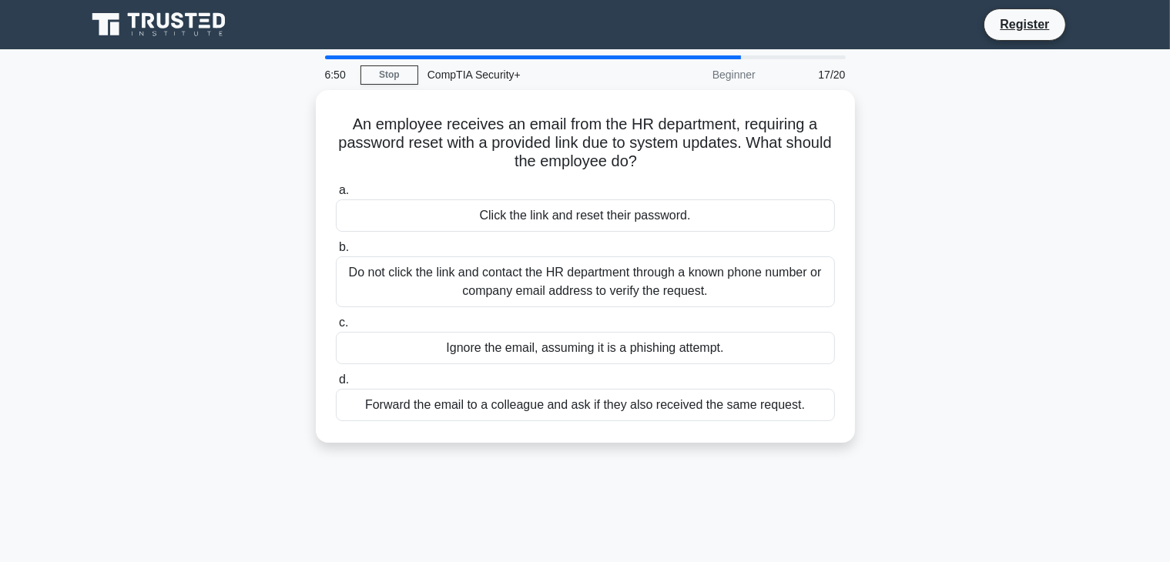
drag, startPoint x: 710, startPoint y: 170, endPoint x: 359, endPoint y: 82, distance: 362.4
click at [337, 84] on div "6:50 Stop CompTIA Security+ Beginner 17/20 An employee receives an email from t…" at bounding box center [585, 440] width 1017 height 771
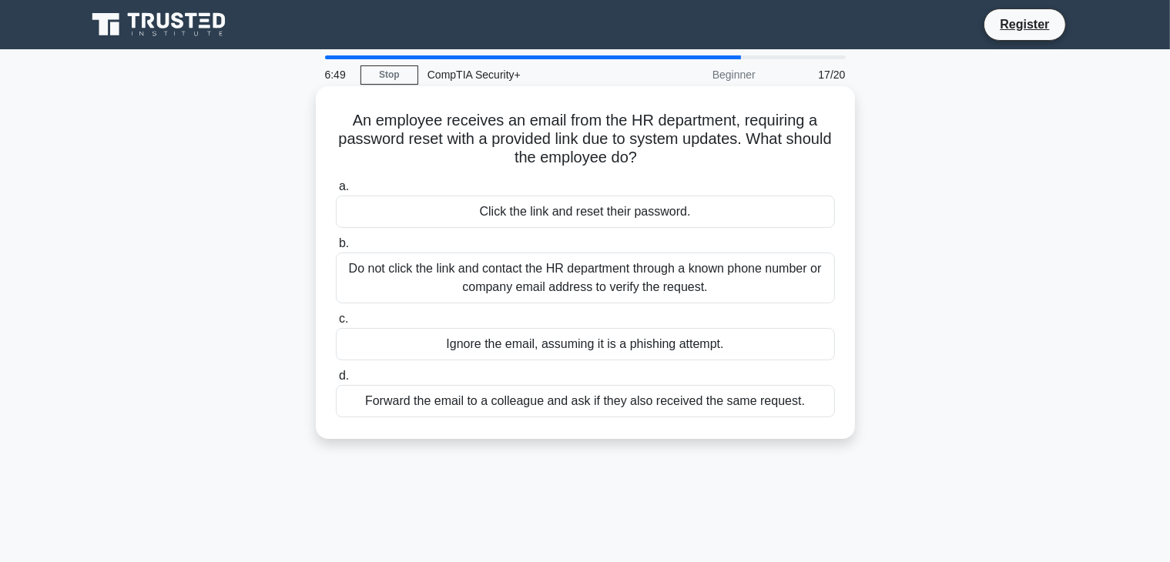
click at [583, 141] on h5 "An employee receives an email from the HR department, requiring a password rese…" at bounding box center [585, 139] width 502 height 57
click at [361, 123] on h5 "An employee receives an email from the HR department, requiring a password rese…" at bounding box center [585, 139] width 502 height 57
click at [345, 114] on h5 "An employee receives an email from the HR department, requiring a password rese…" at bounding box center [585, 139] width 502 height 57
drag, startPoint x: 348, startPoint y: 110, endPoint x: 743, endPoint y: 155, distance: 397.8
click at [743, 155] on h5 "An employee receives an email from the HR department, requiring a password rese…" at bounding box center [585, 139] width 502 height 57
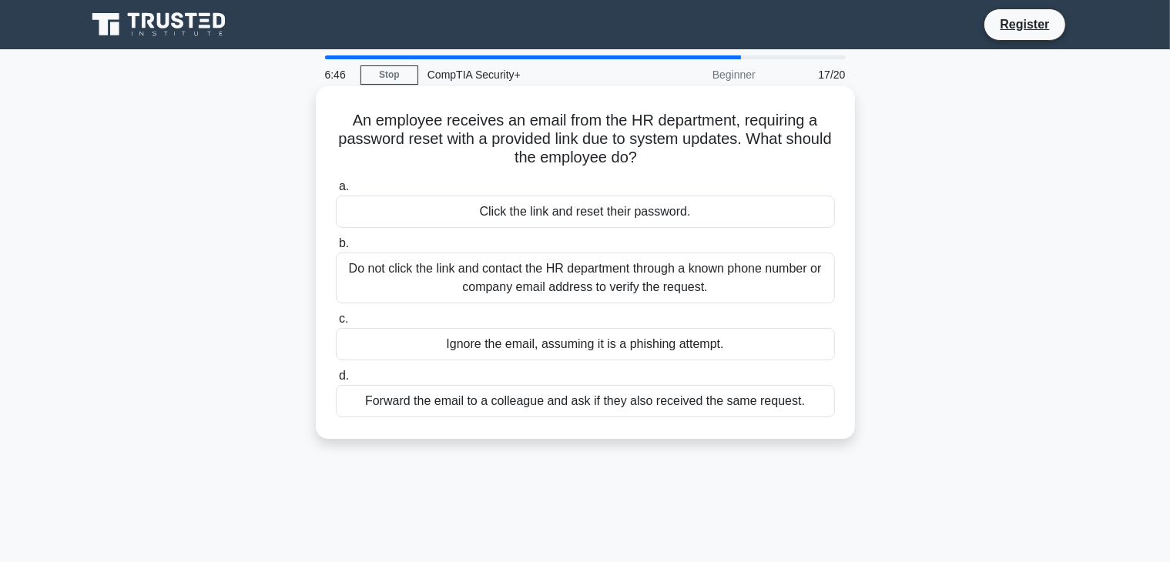
click at [743, 154] on h5 "An employee receives an email from the HR department, requiring a password rese…" at bounding box center [585, 139] width 502 height 57
drag, startPoint x: 374, startPoint y: 123, endPoint x: 755, endPoint y: 158, distance: 383.1
click at [755, 158] on h5 "An employee receives an email from the HR department, requiring a password rese…" at bounding box center [585, 139] width 502 height 57
click at [558, 146] on h5 "An employee receives an email from the HR department, requiring a password rese…" at bounding box center [585, 139] width 502 height 57
click at [481, 149] on h5 "An employee receives an email from the HR department, requiring a password rese…" at bounding box center [585, 139] width 502 height 57
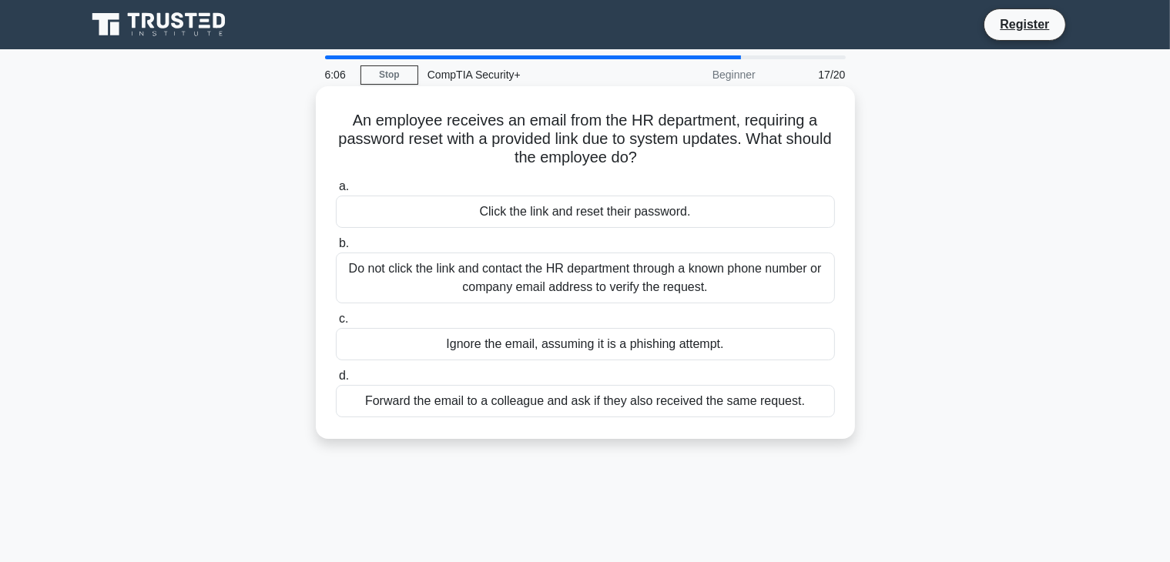
click at [487, 272] on div "Do not click the link and contact the HR department through a known phone numbe…" at bounding box center [585, 278] width 499 height 51
click at [336, 249] on input "b. Do not click the link and contact the HR department through a known phone nu…" at bounding box center [336, 244] width 0 height 10
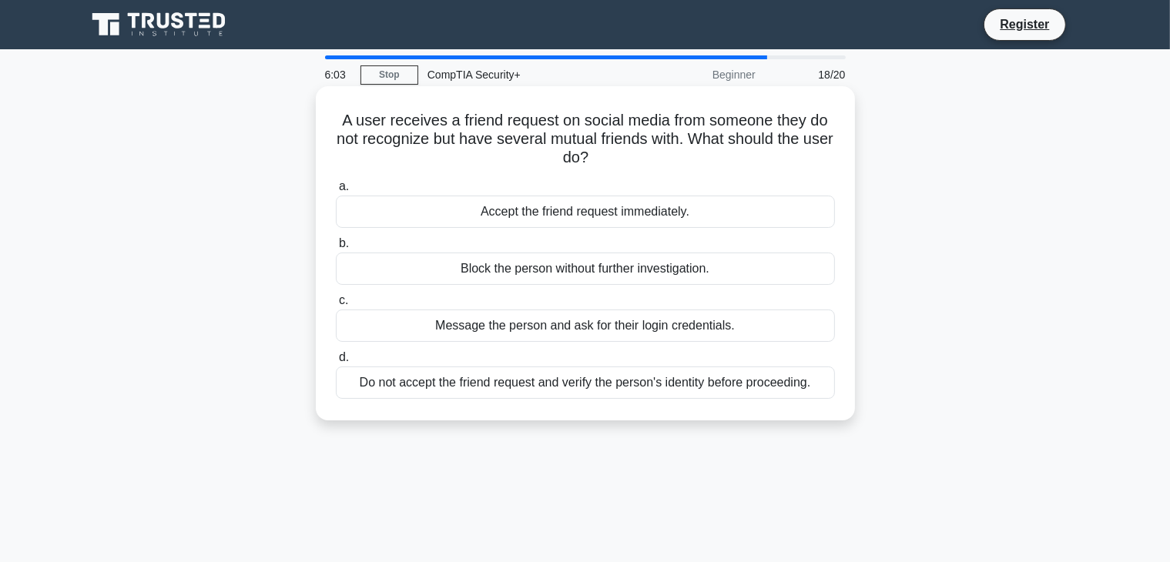
drag, startPoint x: 331, startPoint y: 119, endPoint x: 639, endPoint y: 159, distance: 310.9
click at [639, 159] on div "A user receives a friend request on social media from someone they do not recog…" at bounding box center [585, 253] width 527 height 322
click at [639, 159] on h5 "A user receives a friend request on social media from someone they do not recog…" at bounding box center [585, 139] width 502 height 57
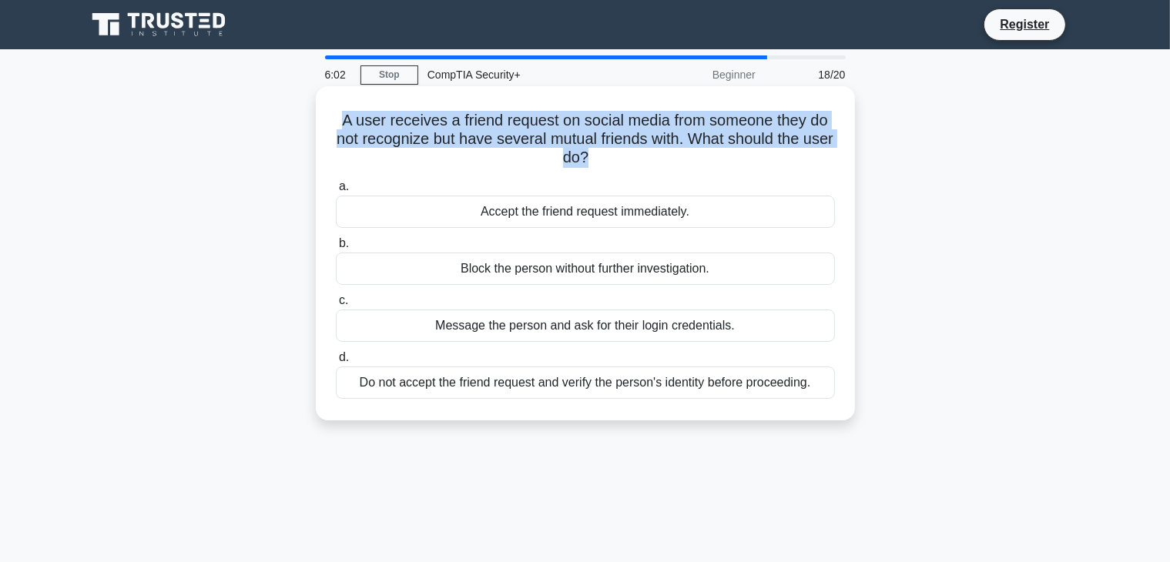
drag, startPoint x: 639, startPoint y: 159, endPoint x: 327, endPoint y: 93, distance: 319.0
click at [327, 93] on div "A user receives a friend request on social media from someone they do not recog…" at bounding box center [585, 253] width 527 height 322
click at [370, 107] on div "A user receives a friend request on social media from someone they do not recog…" at bounding box center [585, 253] width 527 height 322
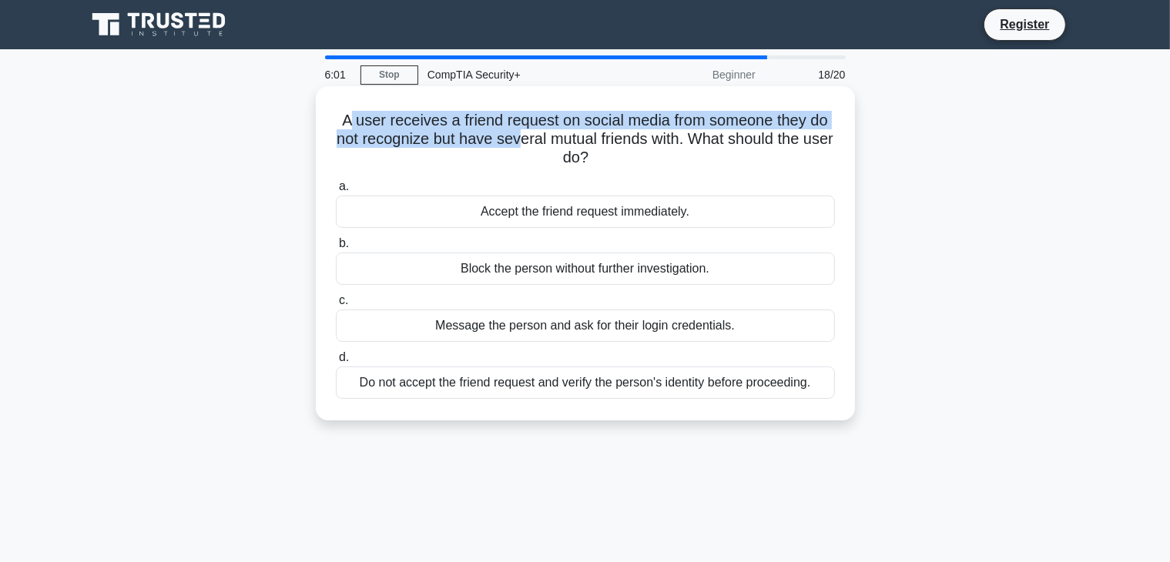
drag, startPoint x: 344, startPoint y: 113, endPoint x: 533, endPoint y: 136, distance: 190.2
click at [533, 136] on h5 "A user receives a friend request on social media from someone they do not recog…" at bounding box center [585, 139] width 502 height 57
click at [534, 135] on h5 "A user receives a friend request on social media from someone they do not recog…" at bounding box center [585, 139] width 502 height 57
drag, startPoint x: 336, startPoint y: 112, endPoint x: 656, endPoint y: 154, distance: 322.6
click at [656, 154] on h5 "A user receives a friend request on social media from someone they do not recog…" at bounding box center [585, 139] width 502 height 57
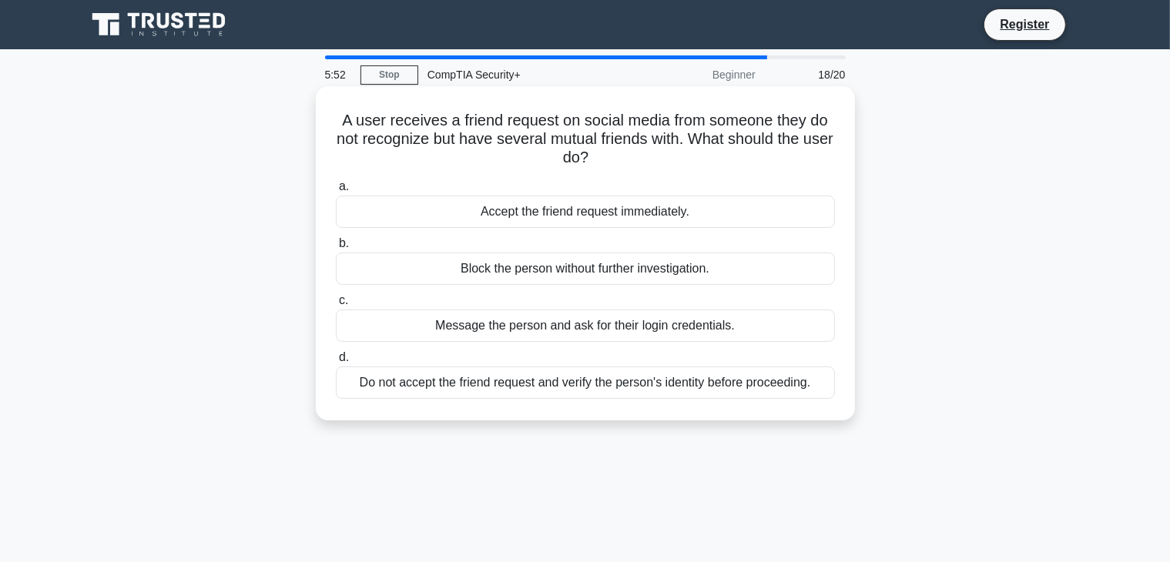
click at [656, 154] on h5 "A user receives a friend request on social media from someone they do not recog…" at bounding box center [585, 139] width 502 height 57
click at [602, 371] on div "Do not accept the friend request and verify the person's identity before procee…" at bounding box center [585, 383] width 499 height 32
click at [336, 363] on input "d. Do not accept the friend request and verify the person's identity before pro…" at bounding box center [336, 358] width 0 height 10
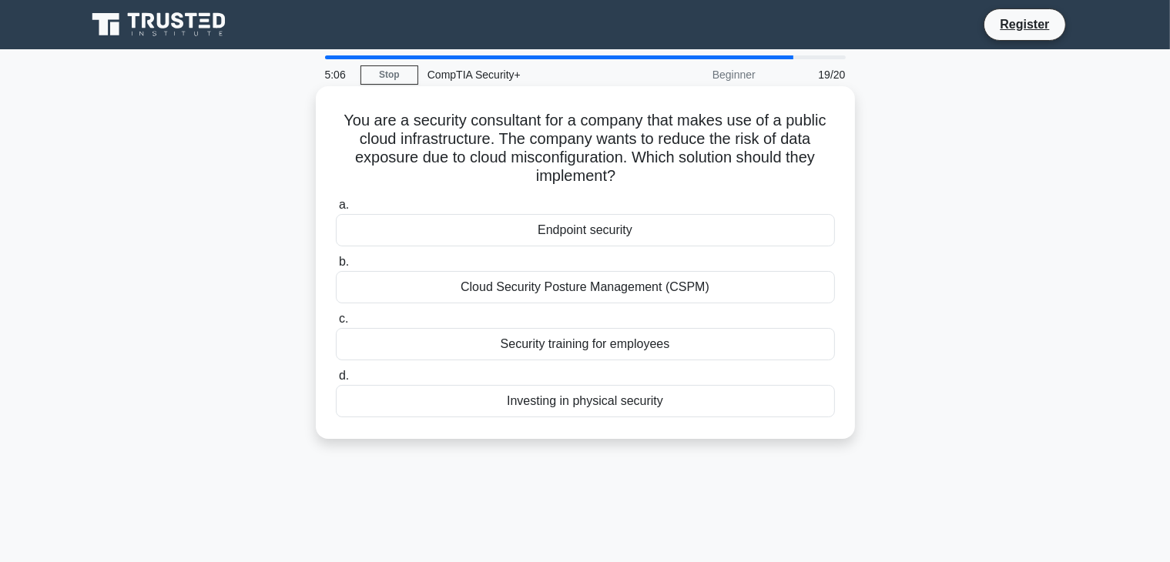
drag, startPoint x: 620, startPoint y: 183, endPoint x: 330, endPoint y: 118, distance: 297.6
click at [330, 118] on div "You are a security consultant for a company that makes use of a public cloud in…" at bounding box center [585, 262] width 527 height 341
click at [375, 127] on h5 "You are a security consultant for a company that makes use of a public cloud in…" at bounding box center [585, 149] width 502 height 76
drag, startPoint x: 505, startPoint y: 138, endPoint x: 686, endPoint y: 188, distance: 187.1
click at [686, 189] on div "You are a security consultant for a company that makes use of a public cloud in…" at bounding box center [585, 262] width 527 height 341
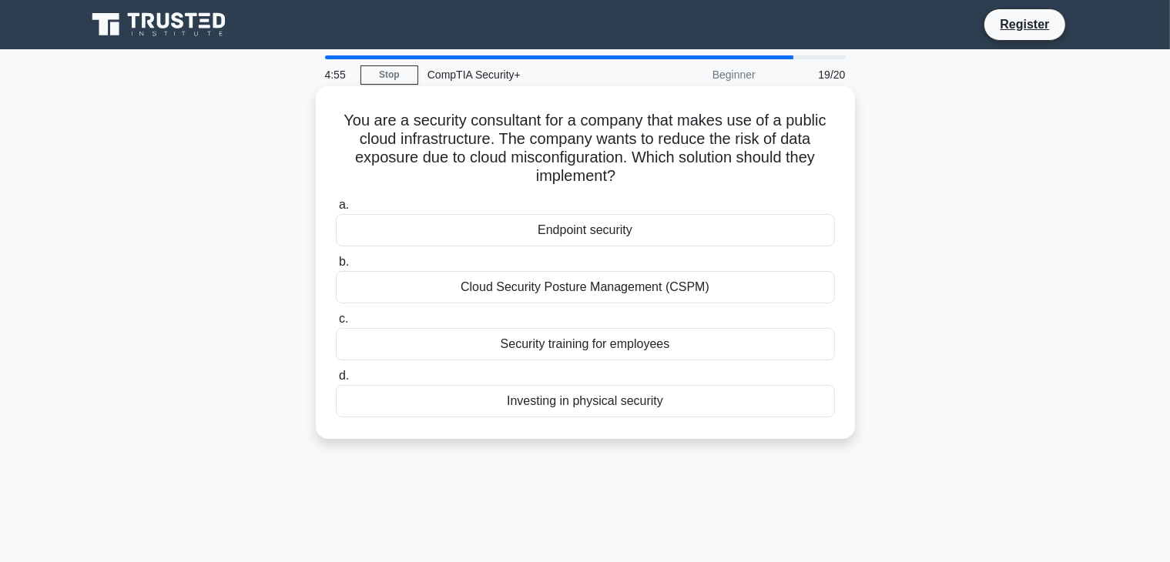
click at [686, 188] on div "You are a security consultant for a company that makes use of a public cloud in…" at bounding box center [585, 262] width 527 height 341
drag, startPoint x: 561, startPoint y: 163, endPoint x: 497, endPoint y: 137, distance: 69.1
click at [497, 137] on h5 "You are a security consultant for a company that makes use of a public cloud in…" at bounding box center [585, 149] width 502 height 76
click at [621, 186] on icon ".spinner_0XTQ{transform-origin:center;animation:spinner_y6GP .75s linear infini…" at bounding box center [625, 177] width 18 height 18
drag, startPoint x: 589, startPoint y: 170, endPoint x: 500, endPoint y: 138, distance: 94.3
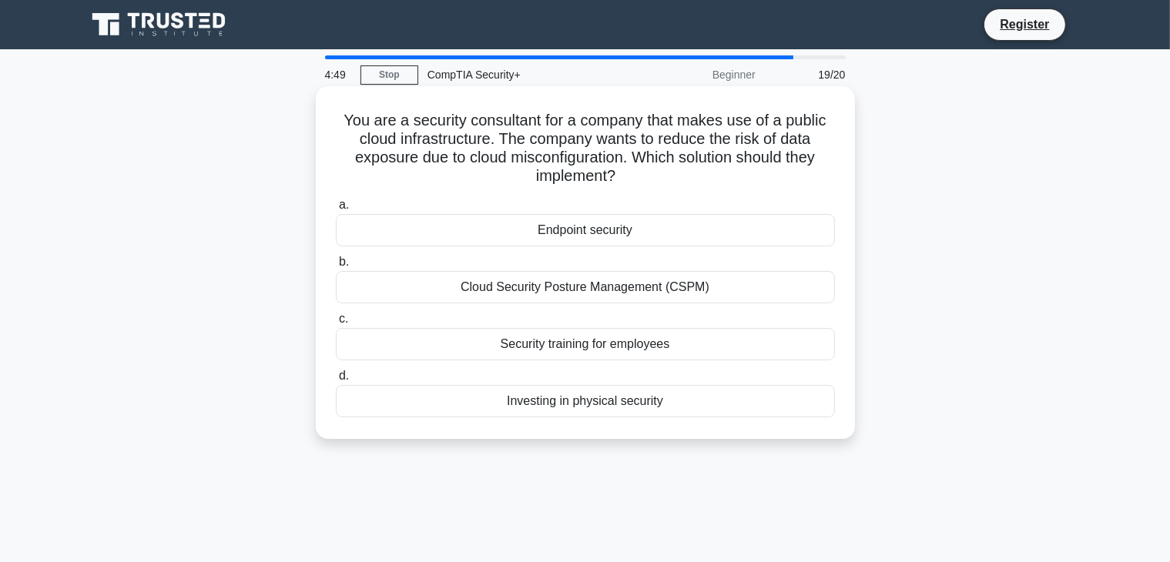
click at [500, 138] on h5 "You are a security consultant for a company that makes use of a public cloud in…" at bounding box center [585, 149] width 502 height 76
drag, startPoint x: 344, startPoint y: 118, endPoint x: 644, endPoint y: 183, distance: 306.8
click at [643, 183] on h5 "You are a security consultant for a company that makes use of a public cloud in…" at bounding box center [585, 149] width 502 height 76
click at [644, 183] on h5 "You are a security consultant for a company that makes use of a public cloud in…" at bounding box center [585, 149] width 502 height 76
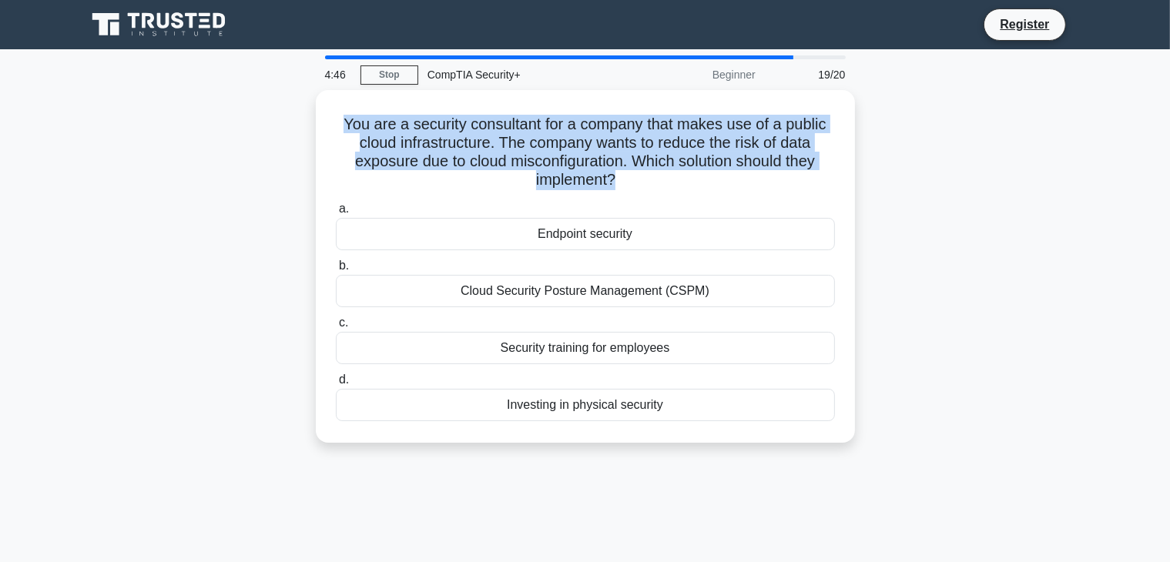
drag, startPoint x: 644, startPoint y: 185, endPoint x: 314, endPoint y: 118, distance: 337.3
click at [314, 118] on div "You are a security consultant for a company that makes use of a public cloud in…" at bounding box center [585, 275] width 1017 height 371
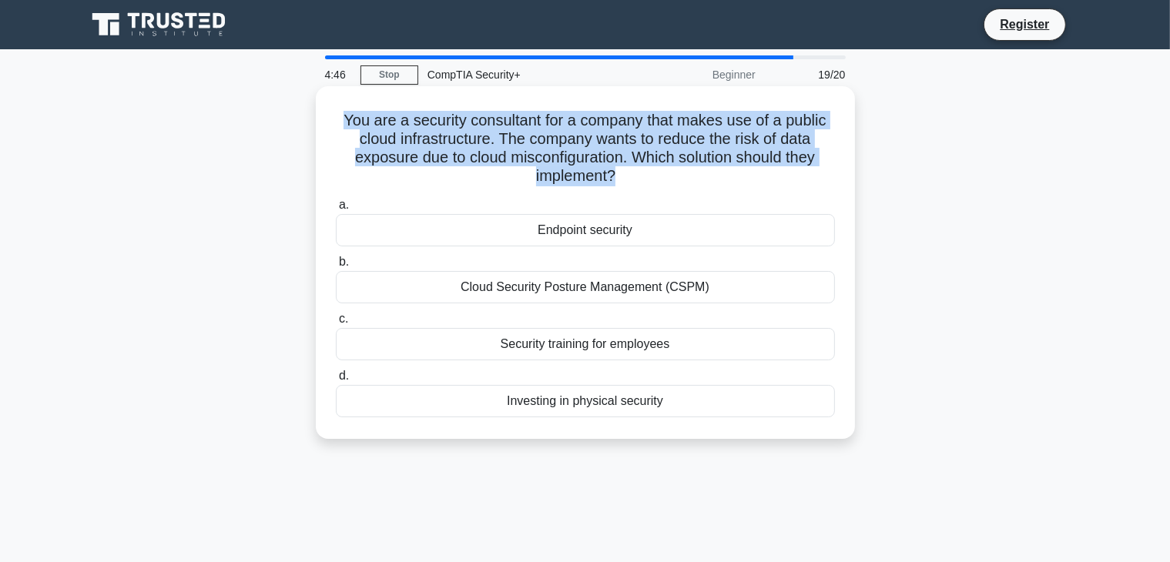
click at [320, 117] on div "You are a security consultant for a company that makes use of a public cloud in…" at bounding box center [585, 262] width 539 height 353
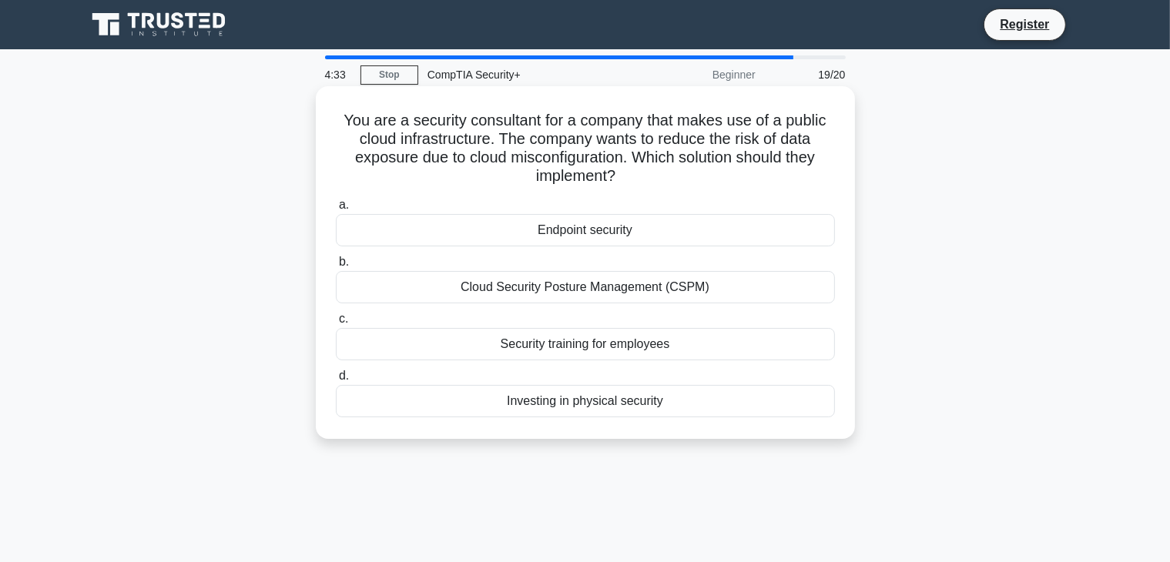
click at [572, 290] on div "Cloud Security Posture Management (CSPM)" at bounding box center [585, 287] width 499 height 32
click at [336, 267] on input "b. Cloud Security Posture Management (CSPM)" at bounding box center [336, 262] width 0 height 10
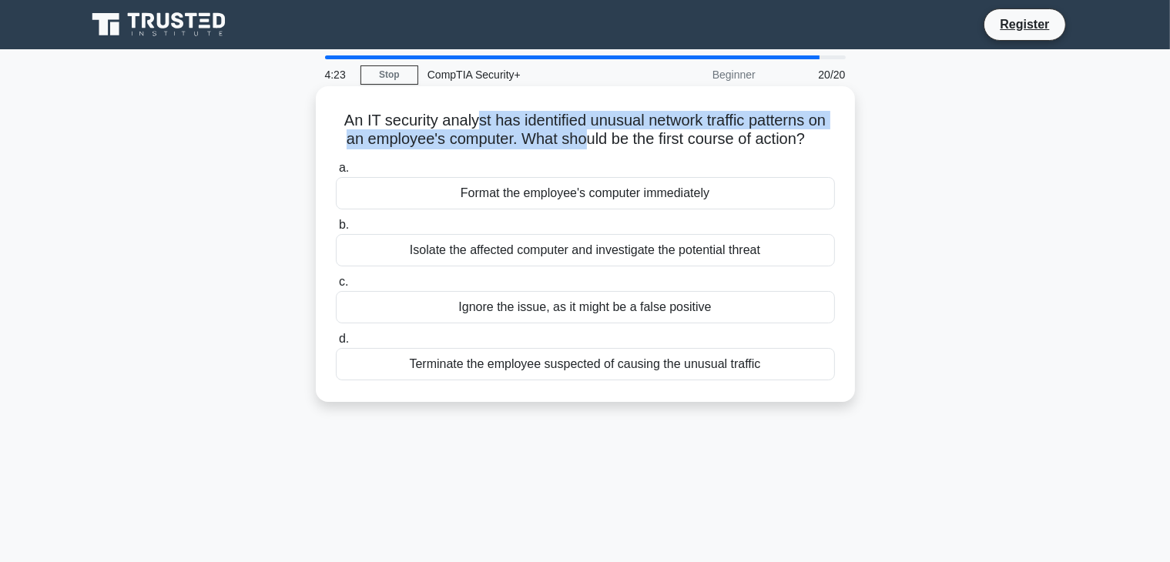
drag, startPoint x: 472, startPoint y: 125, endPoint x: 586, endPoint y: 133, distance: 113.5
click at [586, 133] on h5 "An IT security analyst has identified unusual network traffic patterns on an em…" at bounding box center [585, 130] width 502 height 39
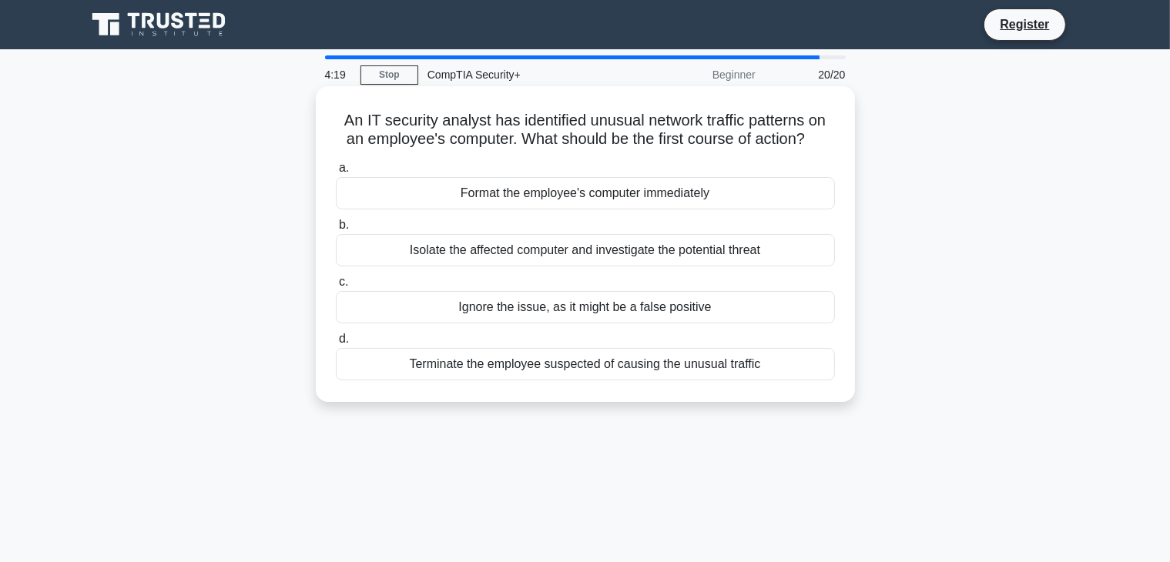
click at [669, 244] on div "Isolate the affected computer and investigate the potential threat" at bounding box center [585, 250] width 499 height 32
click at [336, 230] on input "b. Isolate the affected computer and investigate the potential threat" at bounding box center [336, 225] width 0 height 10
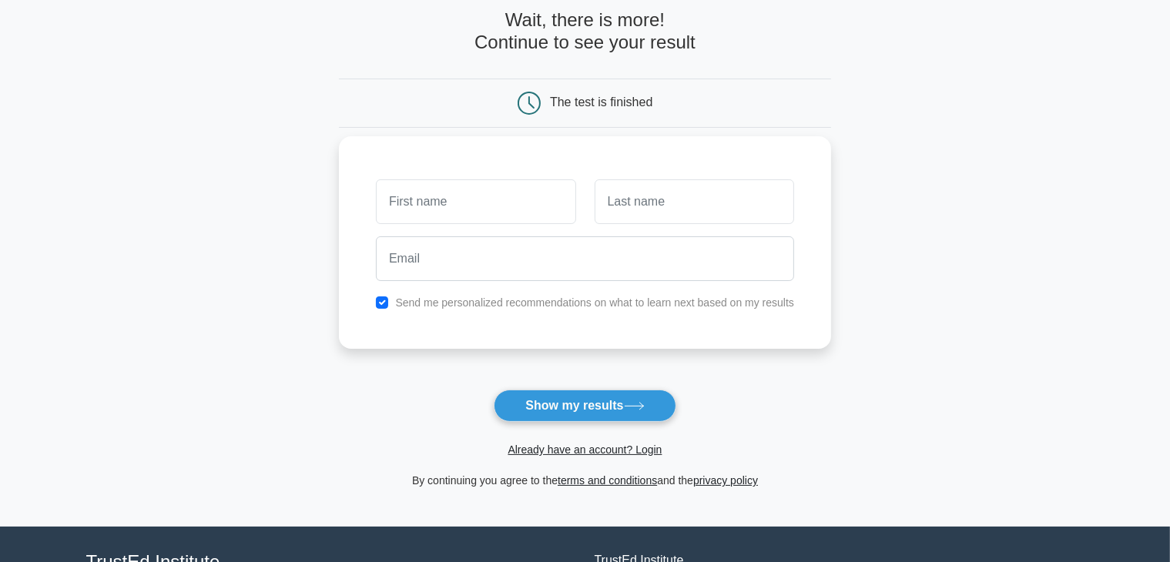
click at [450, 201] on input "text" at bounding box center [476, 202] width 200 height 45
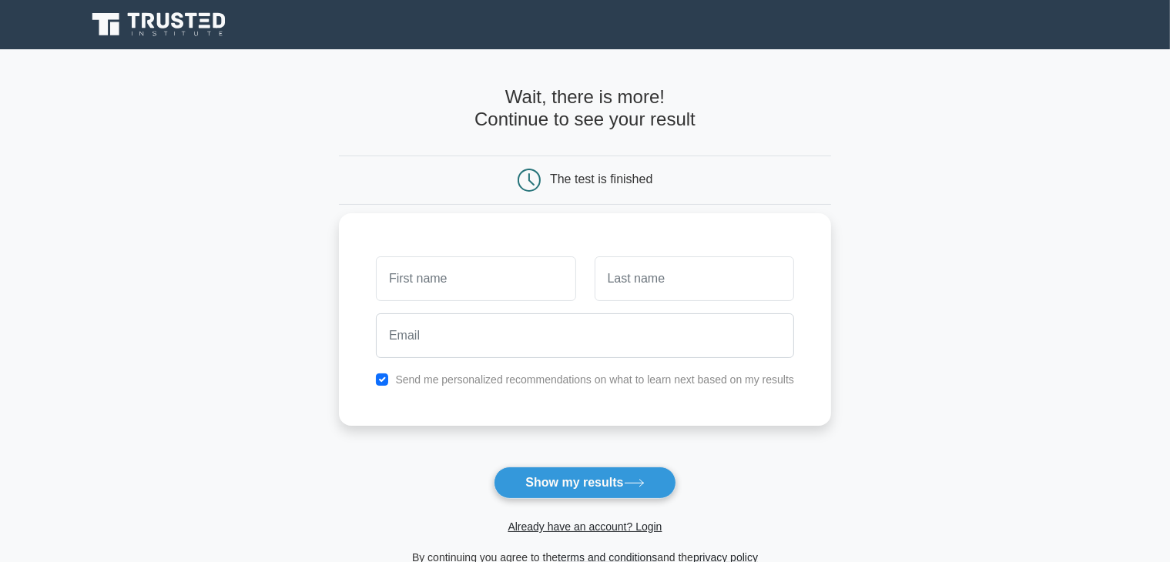
click at [536, 245] on div "Send me personalized recommendations on what to learn next based on my results" at bounding box center [585, 319] width 492 height 213
click at [515, 297] on input "text" at bounding box center [476, 279] width 200 height 45
type input "faizan"
click at [656, 289] on input "text" at bounding box center [695, 279] width 200 height 45
type input "khan"
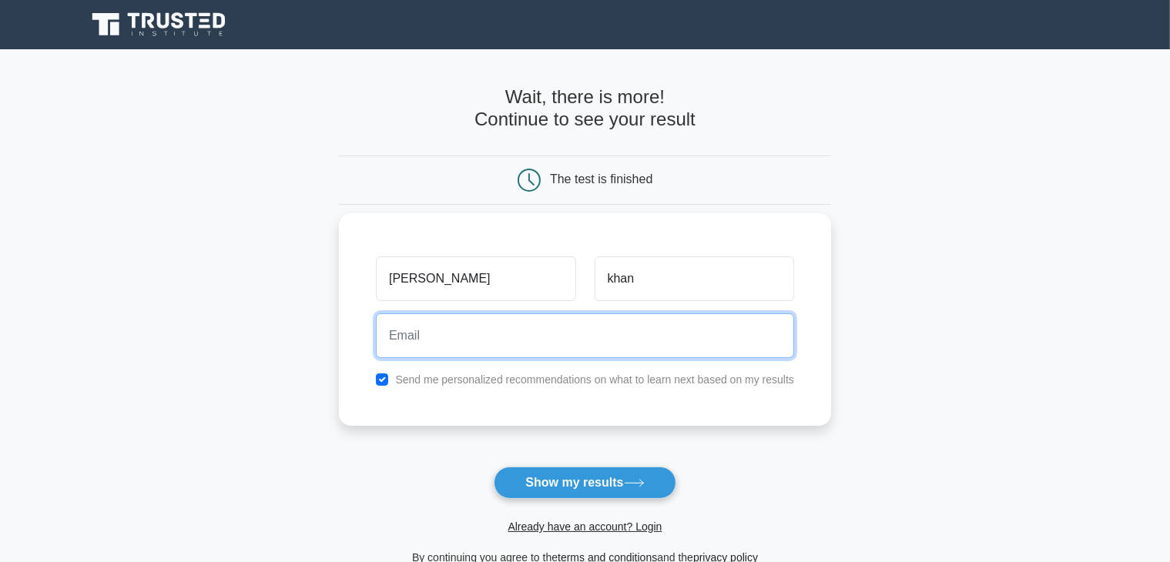
click at [629, 346] on input "email" at bounding box center [585, 336] width 418 height 45
type input "faizank1805@gmail.com"
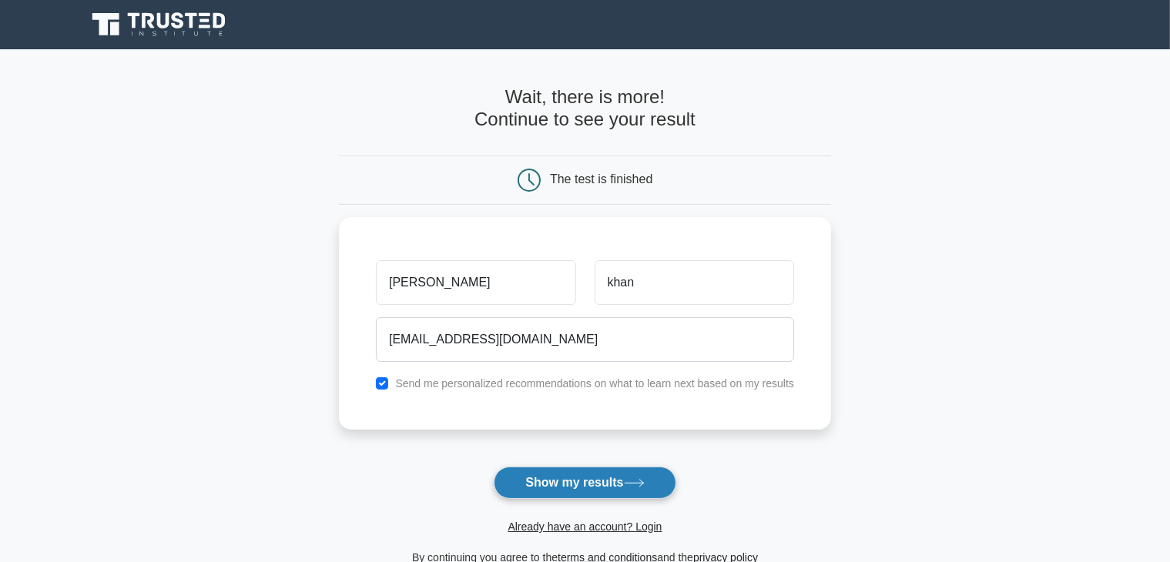
drag, startPoint x: 629, startPoint y: 478, endPoint x: 629, endPoint y: 466, distance: 12.3
click at [629, 478] on button "Show my results" at bounding box center [585, 483] width 182 height 32
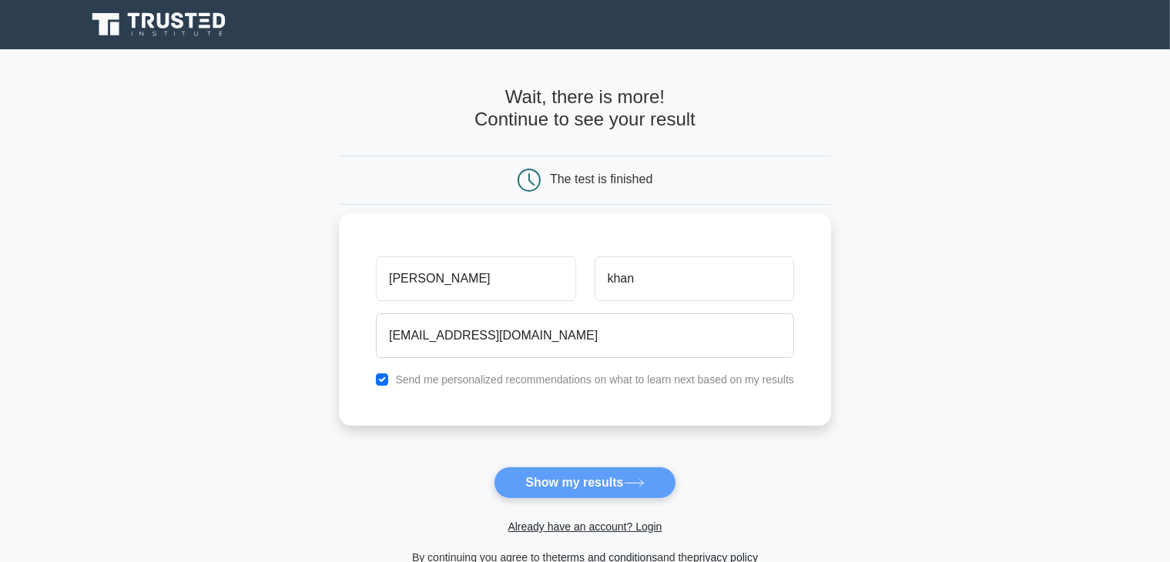
drag, startPoint x: 405, startPoint y: 381, endPoint x: 393, endPoint y: 381, distance: 11.6
click at [399, 377] on label "Send me personalized recommendations on what to learn next based on my results" at bounding box center [594, 380] width 399 height 12
click at [388, 381] on div "Send me personalized recommendations on what to learn next based on my results" at bounding box center [585, 380] width 437 height 18
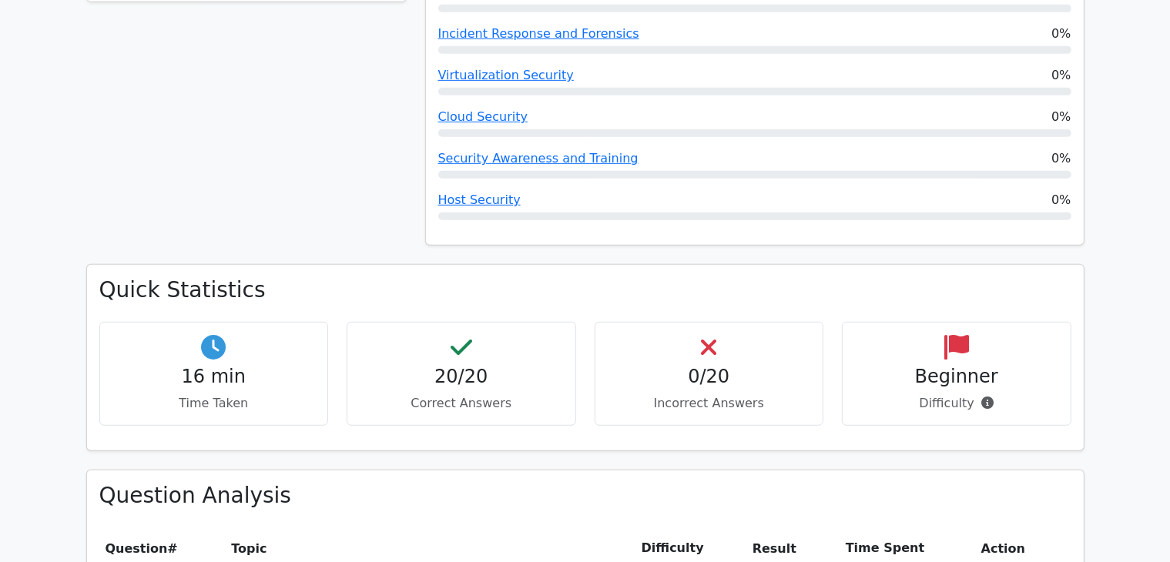
scroll to position [771, 0]
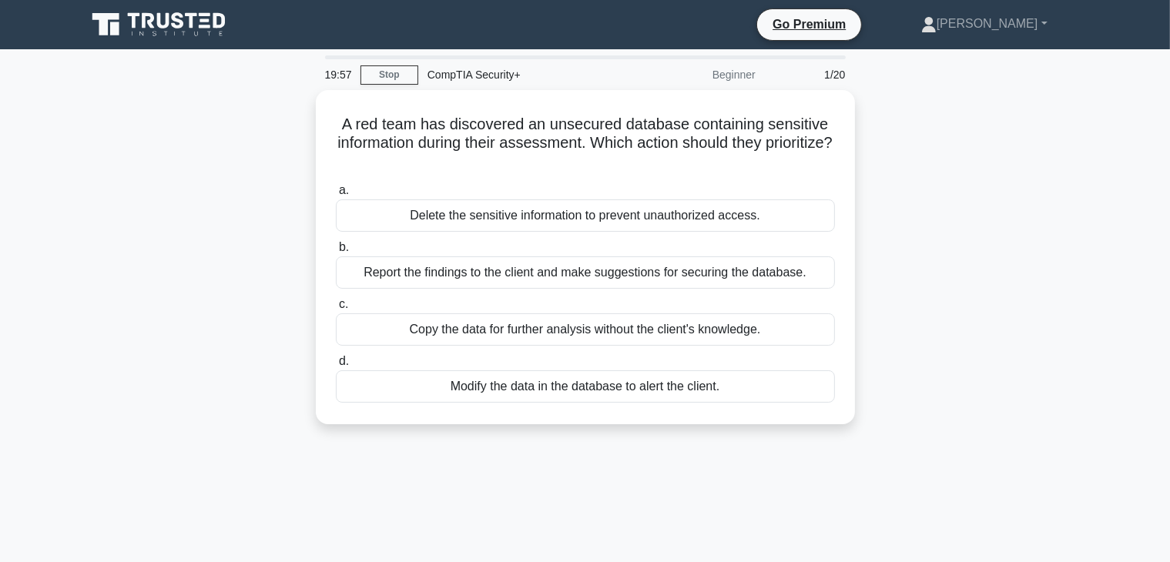
click at [210, 13] on icon at bounding box center [206, 14] width 12 height 3
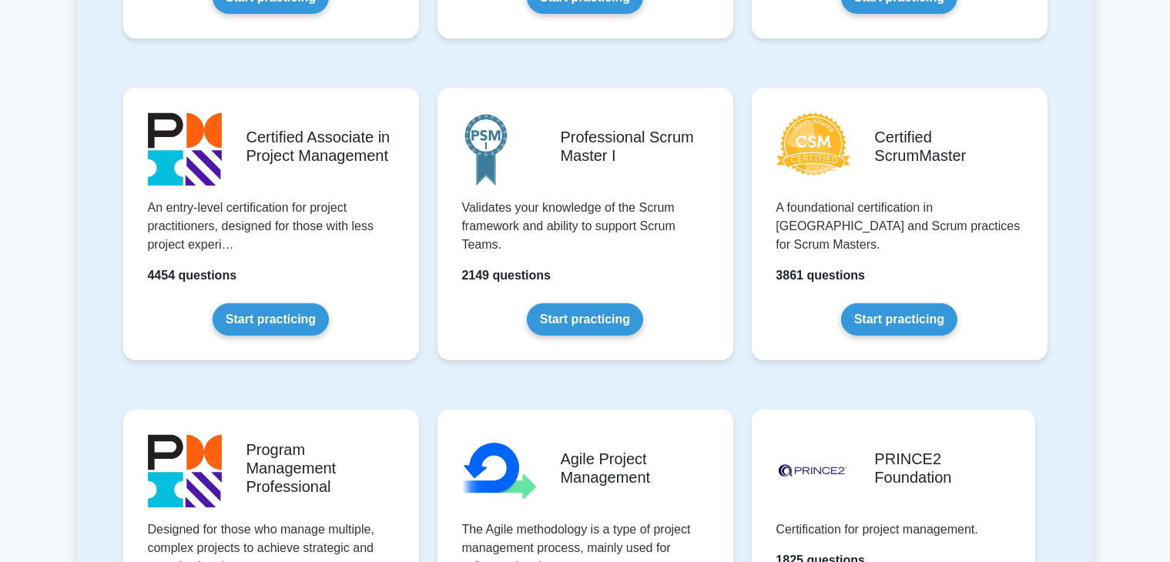
scroll to position [462, 0]
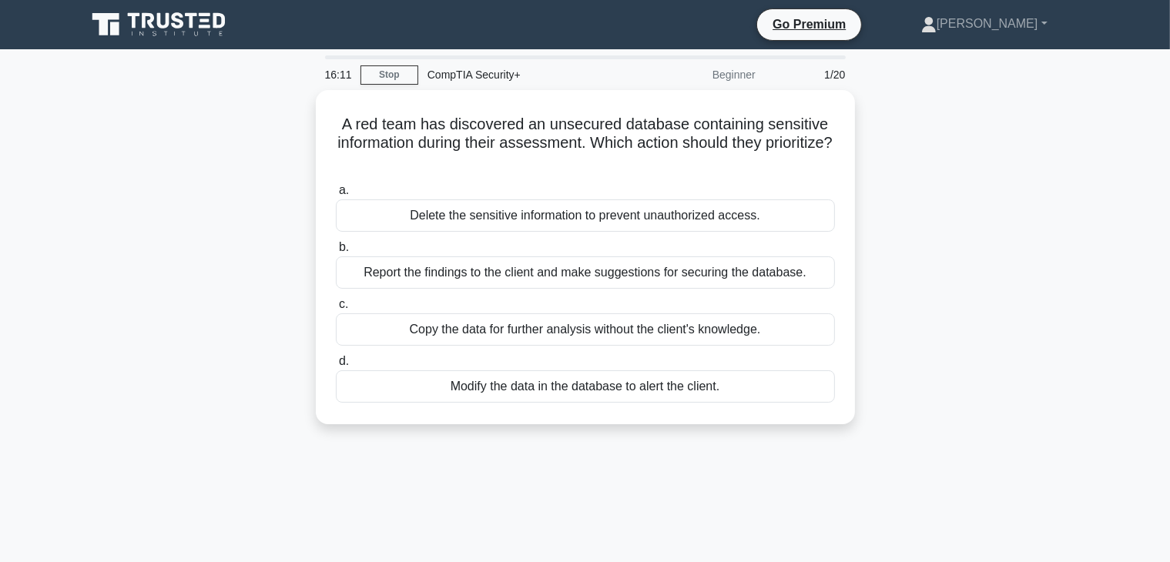
click at [65, 257] on main "16:11 Stop CompTIA Security+ Beginner 1/20 A red team has discovered an unsecur…" at bounding box center [585, 440] width 1170 height 783
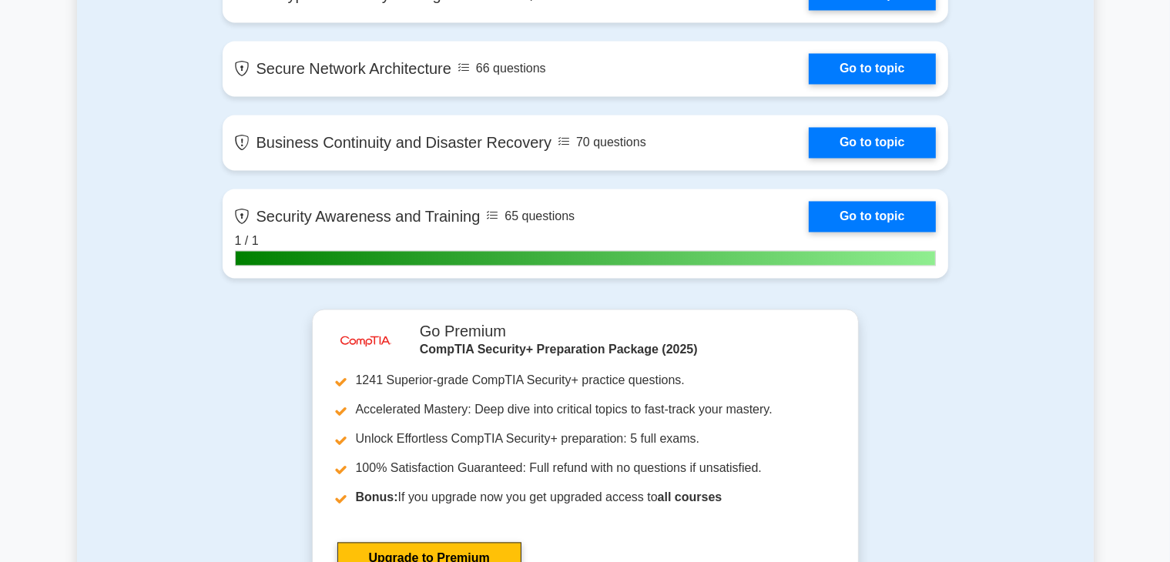
scroll to position [3415, 0]
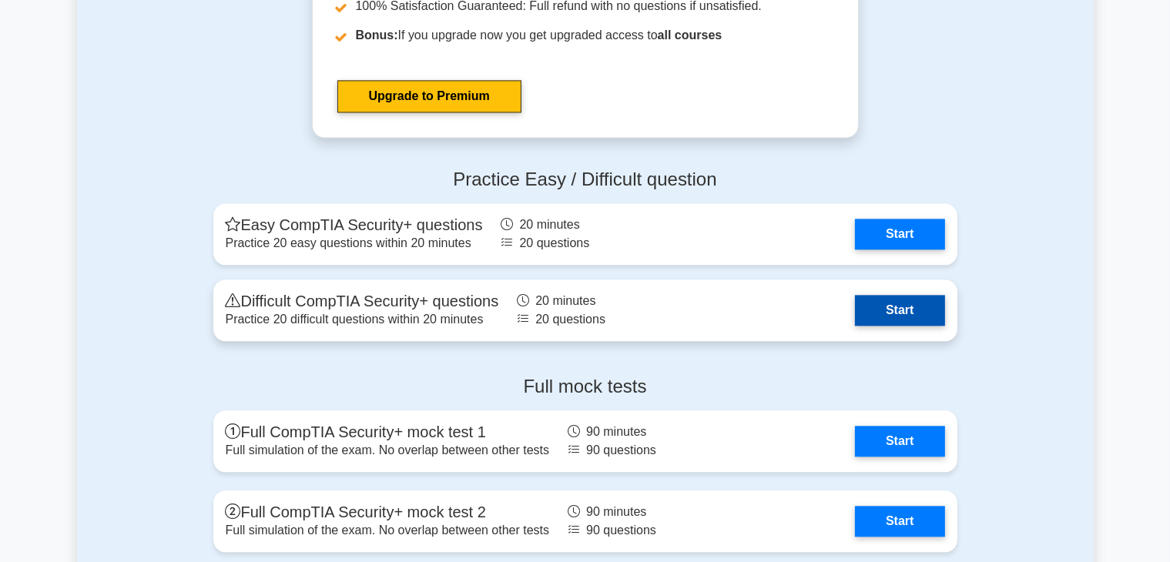
click at [906, 295] on link "Start" at bounding box center [899, 310] width 89 height 31
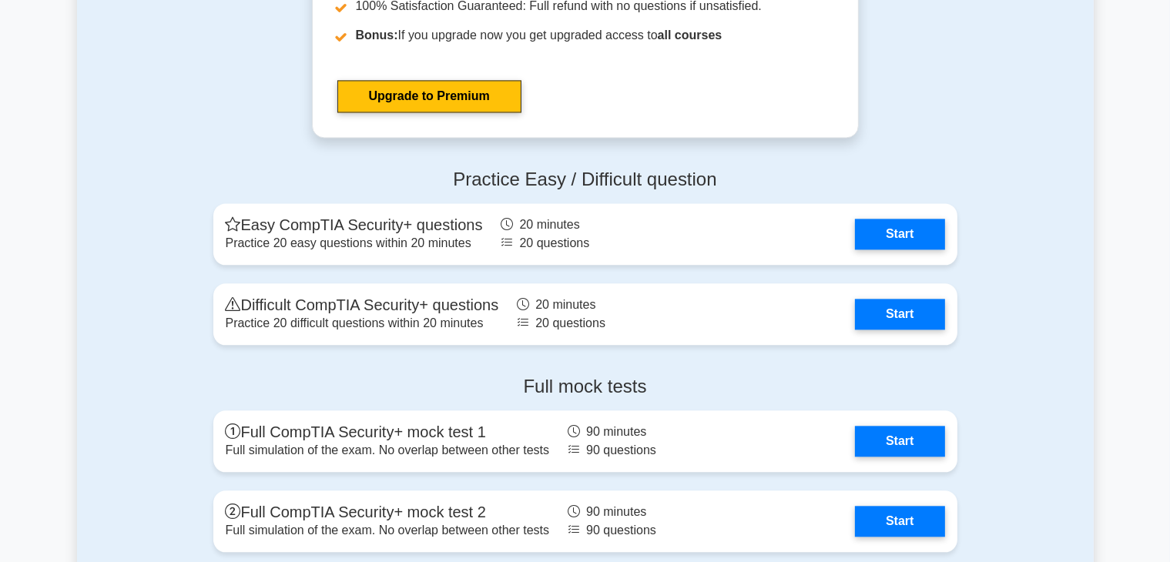
click at [302, 180] on h4 "Practice Easy / Difficult question" at bounding box center [585, 180] width 744 height 22
drag, startPoint x: 447, startPoint y: 172, endPoint x: 791, endPoint y: 167, distance: 344.5
click at [791, 169] on h4 "Practice Easy / Difficult question" at bounding box center [585, 180] width 744 height 22
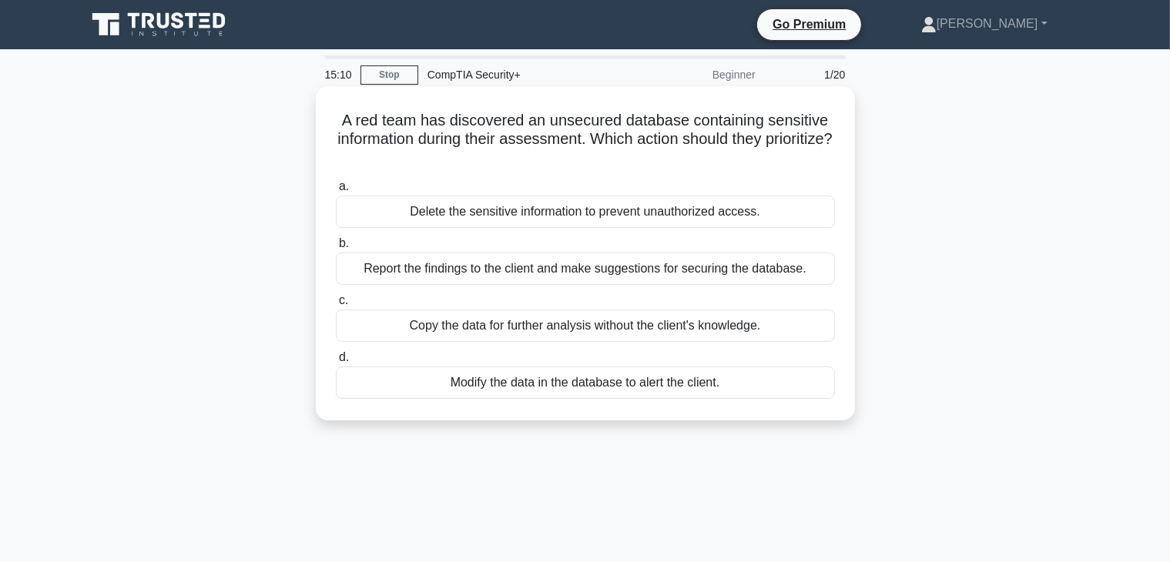
drag, startPoint x: 482, startPoint y: 268, endPoint x: 490, endPoint y: 260, distance: 10.9
click at [485, 266] on div "Report the findings to the client and make suggestions for securing the databas…" at bounding box center [585, 269] width 499 height 32
click at [492, 239] on label "b. Report the findings to the client and make suggestions for securing the data…" at bounding box center [585, 259] width 499 height 51
click at [336, 239] on input "b. Report the findings to the client and make suggestions for securing the data…" at bounding box center [336, 244] width 0 height 10
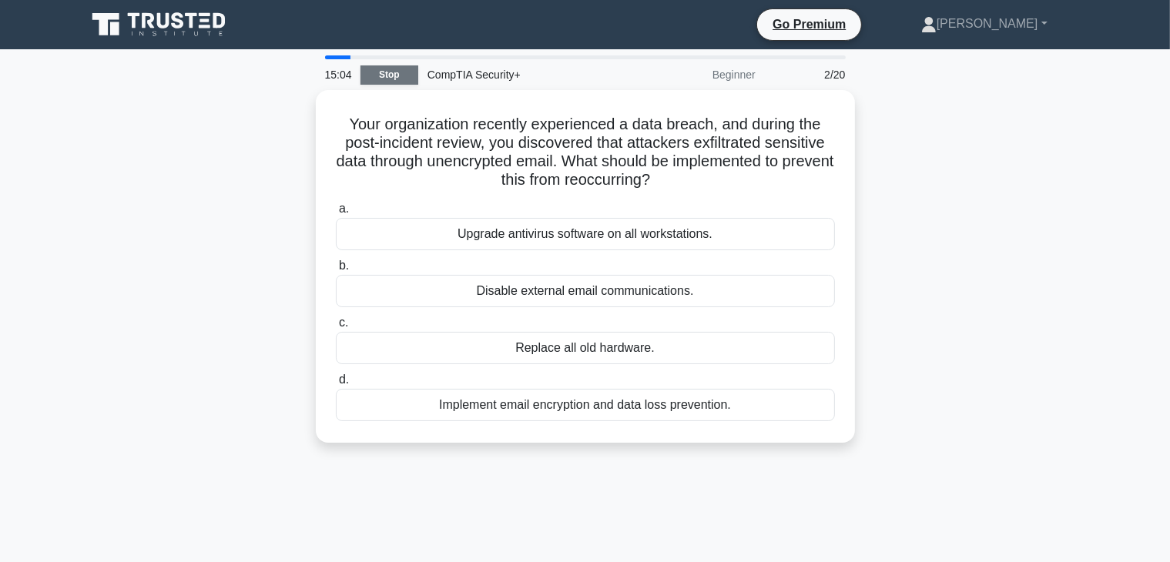
click at [408, 68] on link "Stop" at bounding box center [390, 74] width 58 height 19
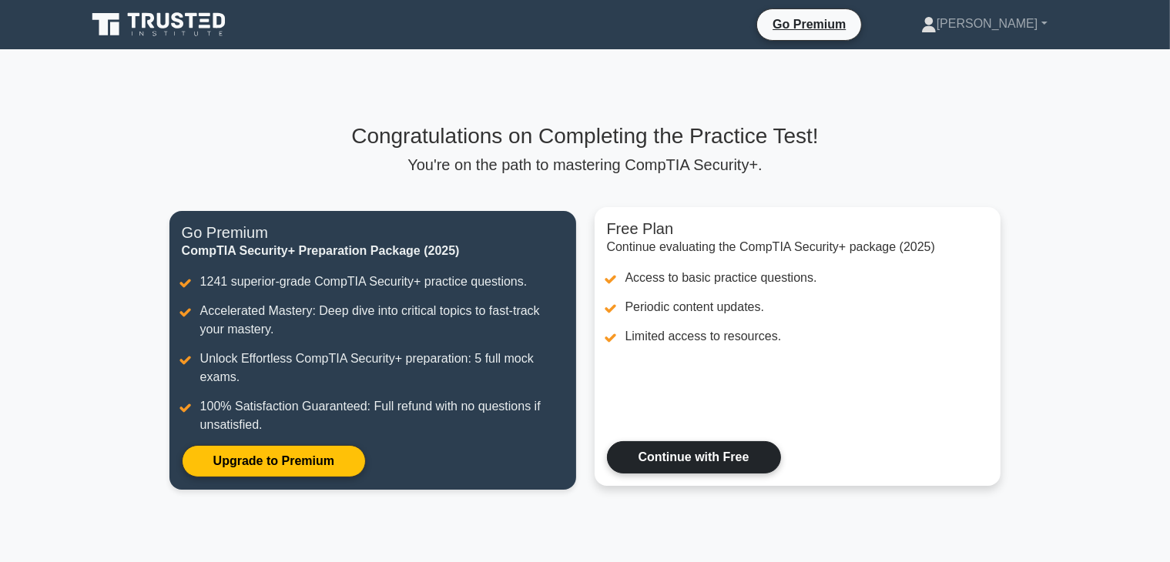
click at [704, 442] on link "Continue with Free" at bounding box center [694, 458] width 174 height 32
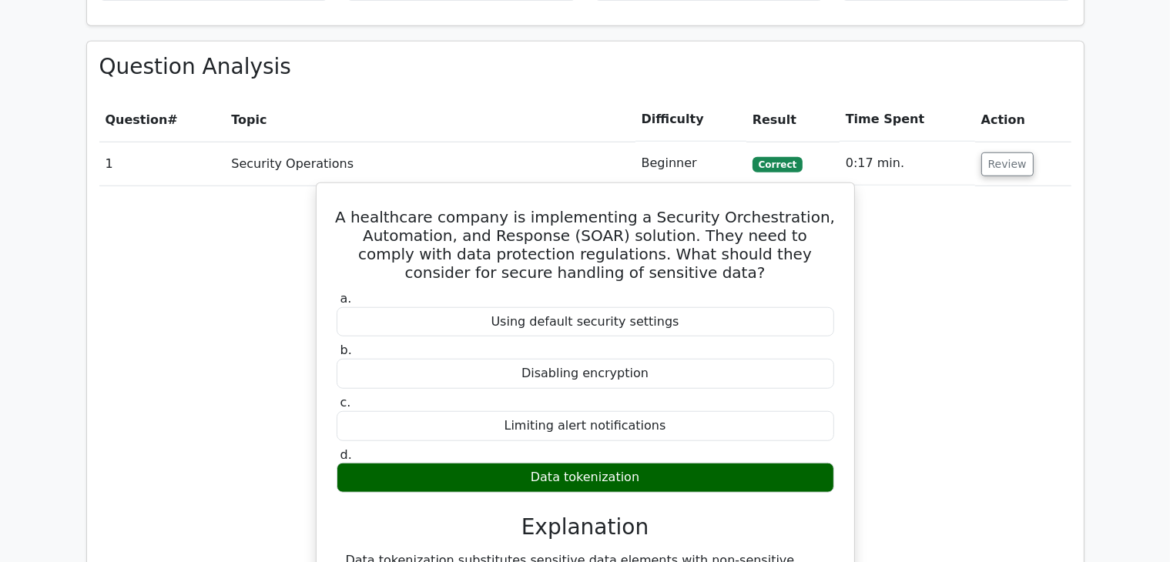
scroll to position [925, 0]
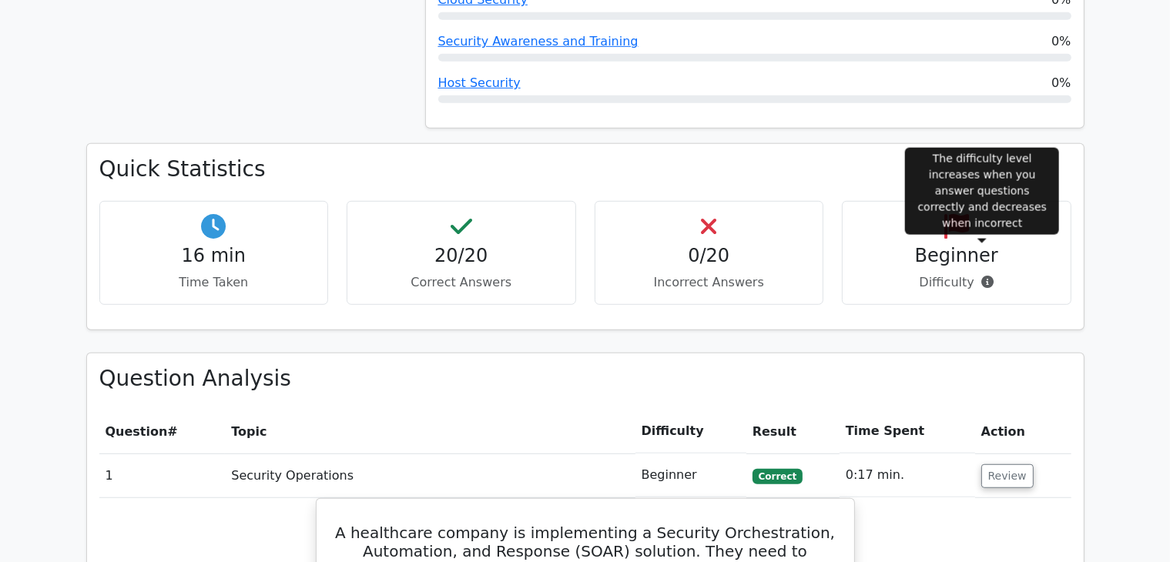
click at [983, 276] on icon at bounding box center [988, 282] width 12 height 12
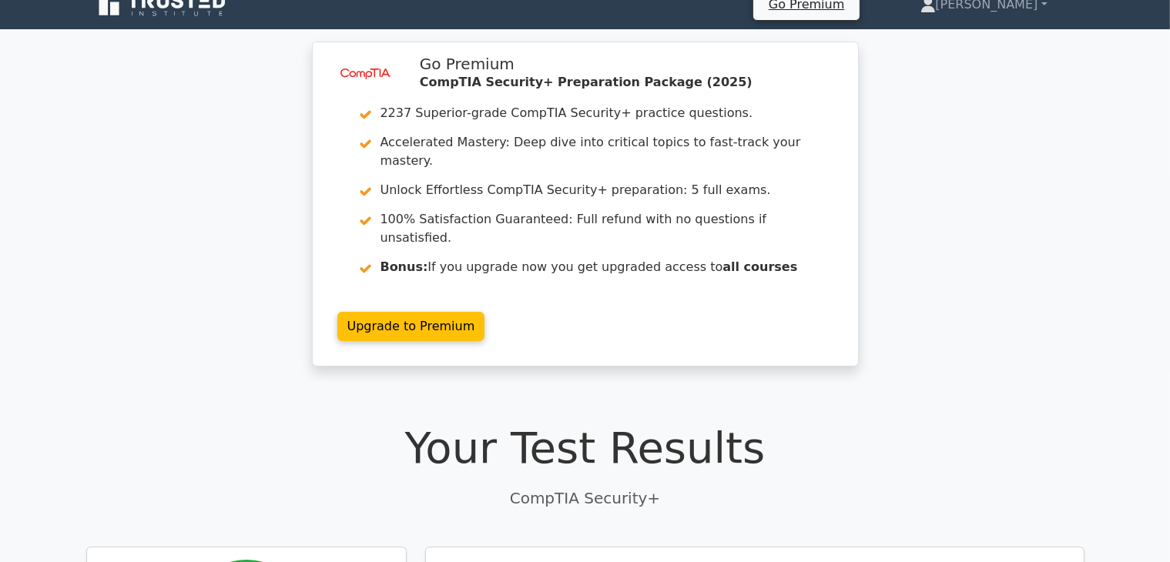
scroll to position [0, 0]
